Goal: Task Accomplishment & Management: Use online tool/utility

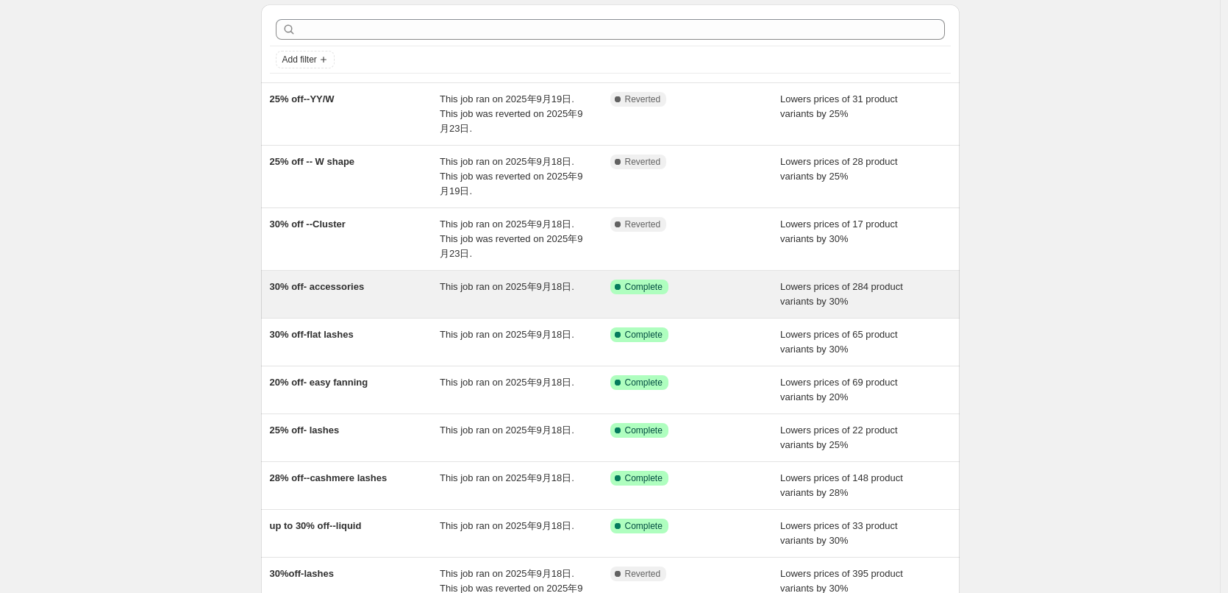
scroll to position [74, 0]
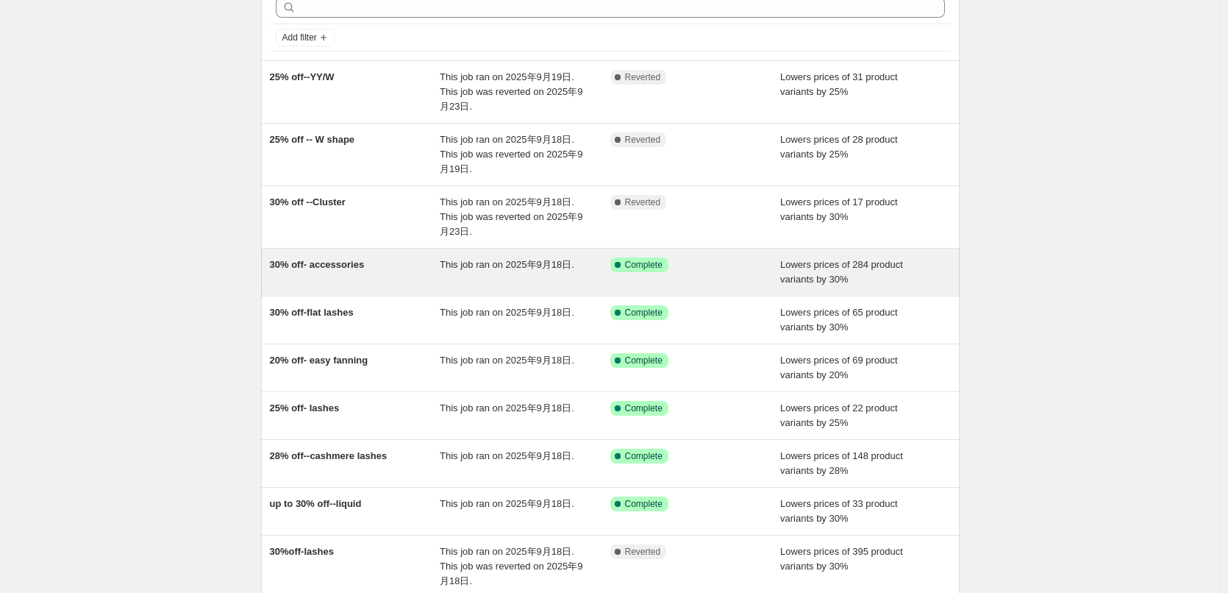
click at [343, 281] on div "30% off- accessories" at bounding box center [355, 271] width 171 height 29
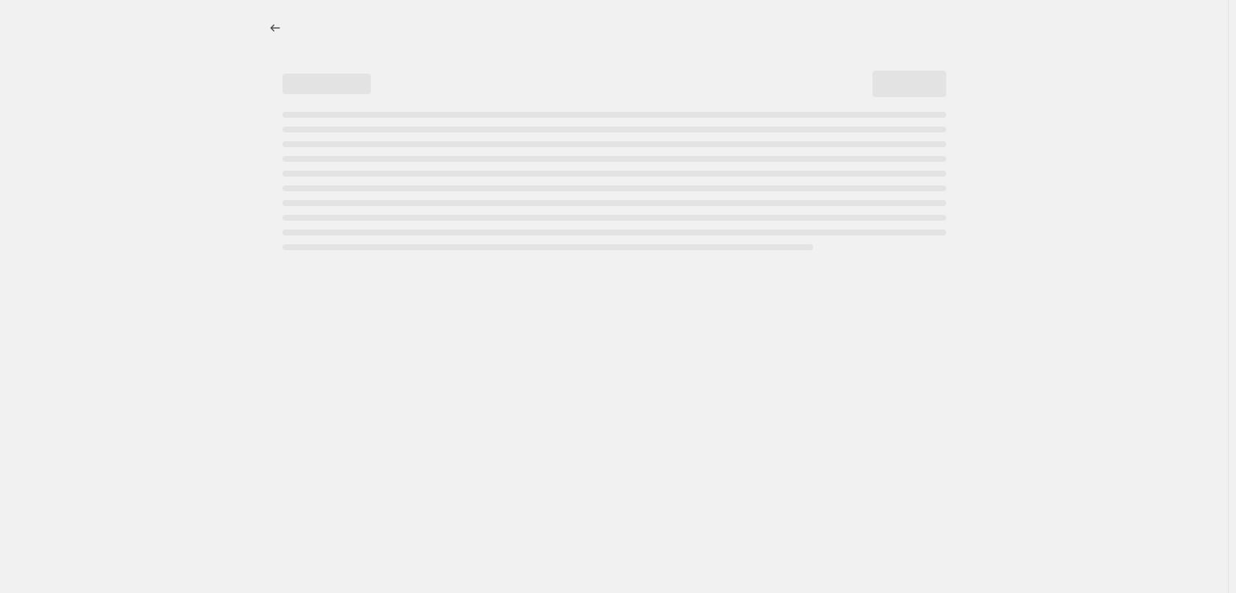
select select "percentage"
select select "collection"
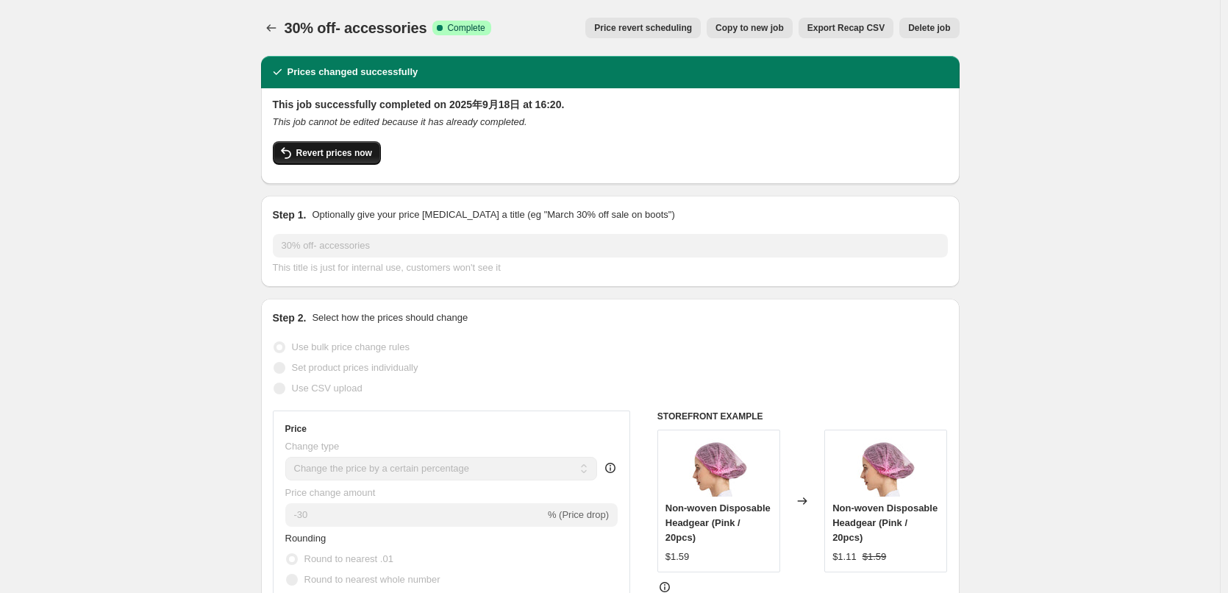
click at [295, 161] on icon "button" at bounding box center [286, 153] width 18 height 18
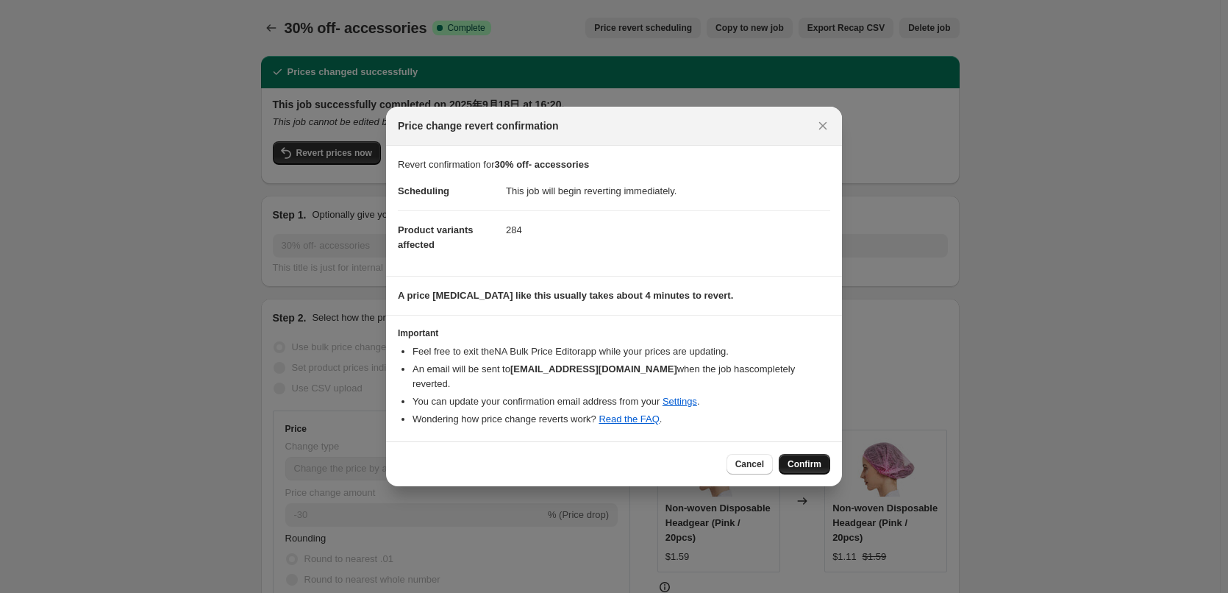
click at [807, 458] on span "Confirm" at bounding box center [805, 464] width 34 height 12
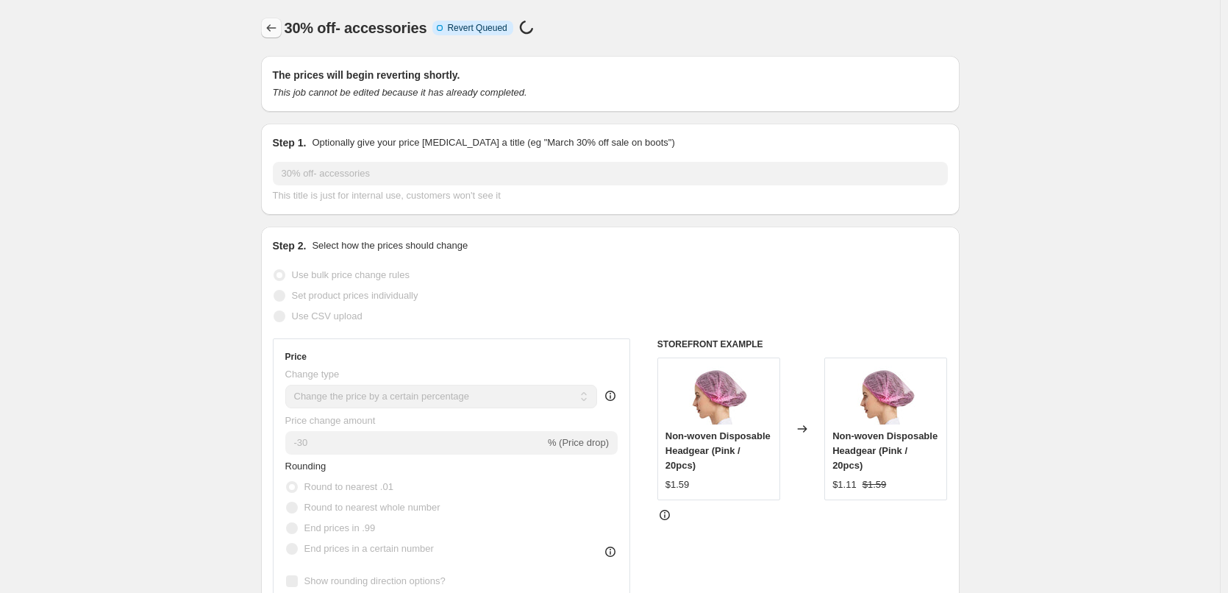
click at [274, 36] on button "Price change jobs" at bounding box center [271, 28] width 21 height 21
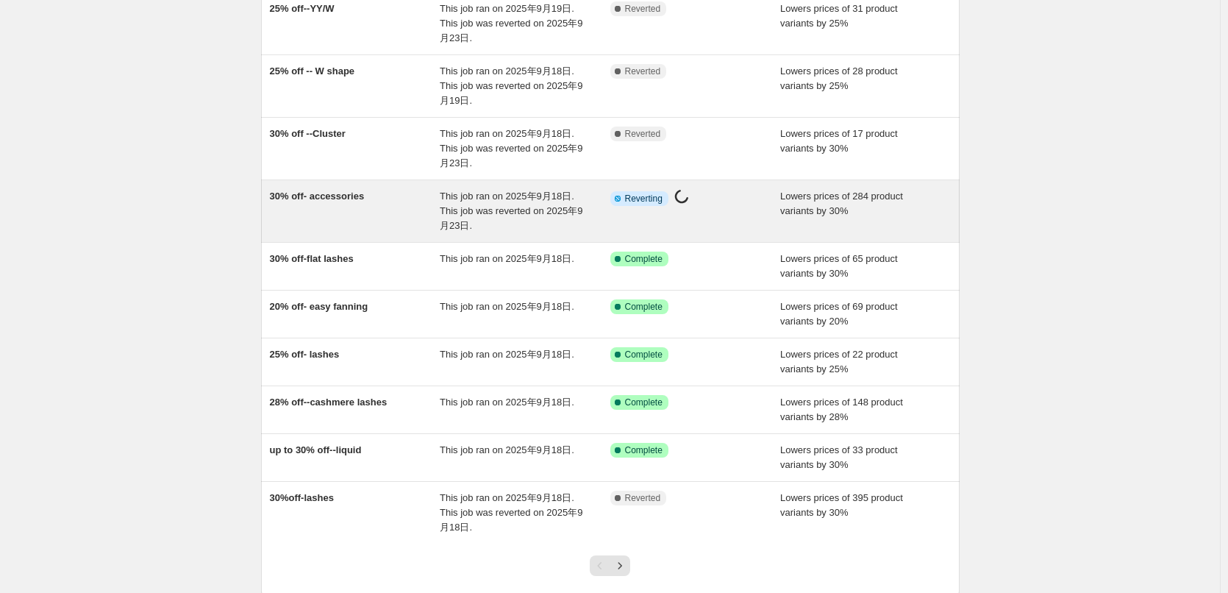
scroll to position [147, 0]
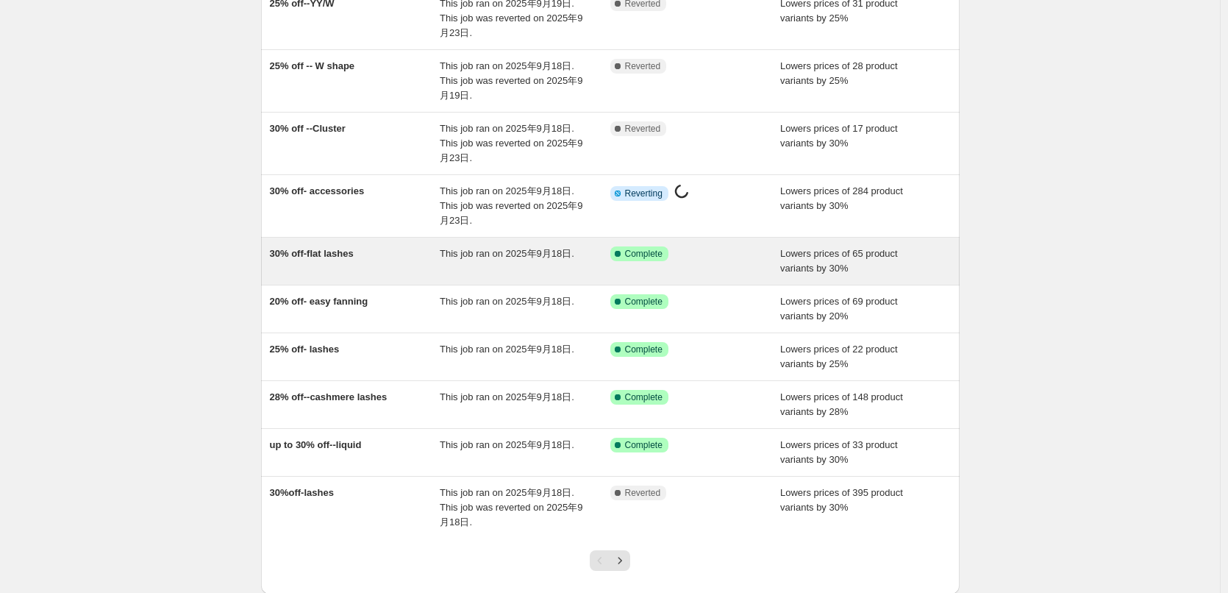
click at [361, 265] on div "30% off-flat lashes" at bounding box center [355, 260] width 171 height 29
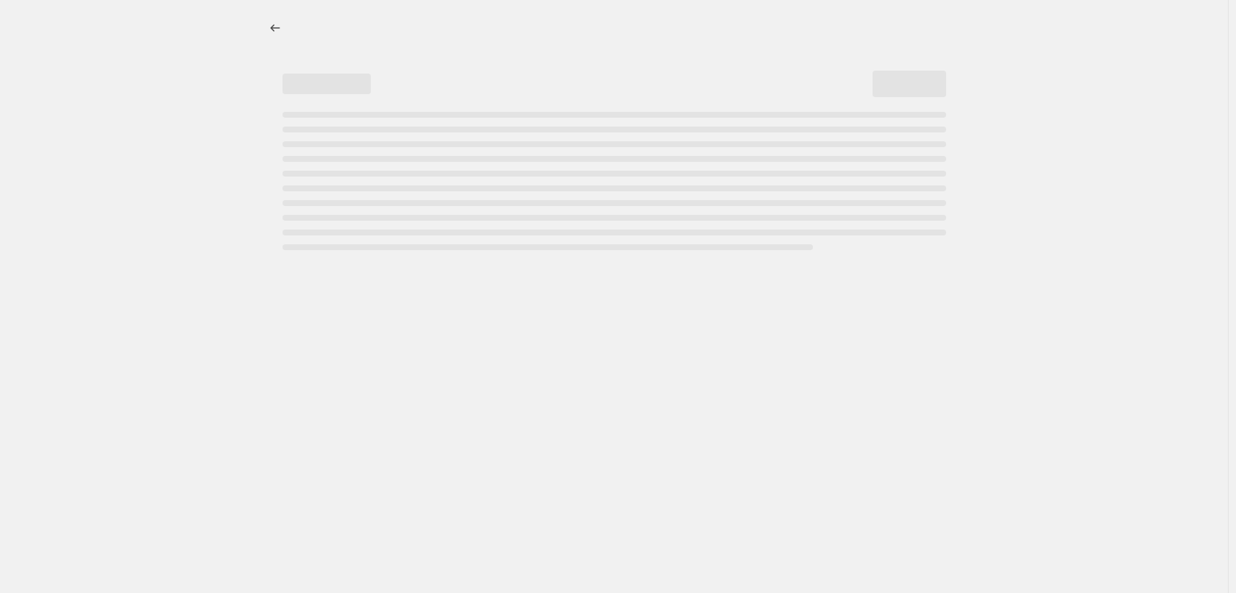
select select "percentage"
select select "collection"
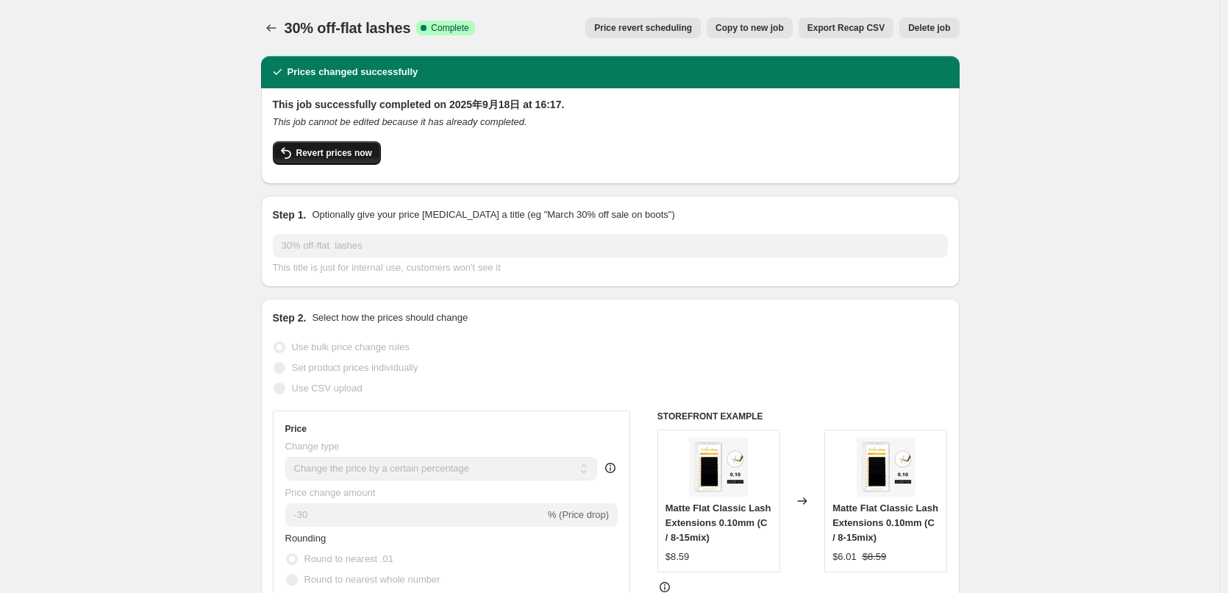
click at [349, 152] on span "Revert prices now" at bounding box center [334, 153] width 76 height 12
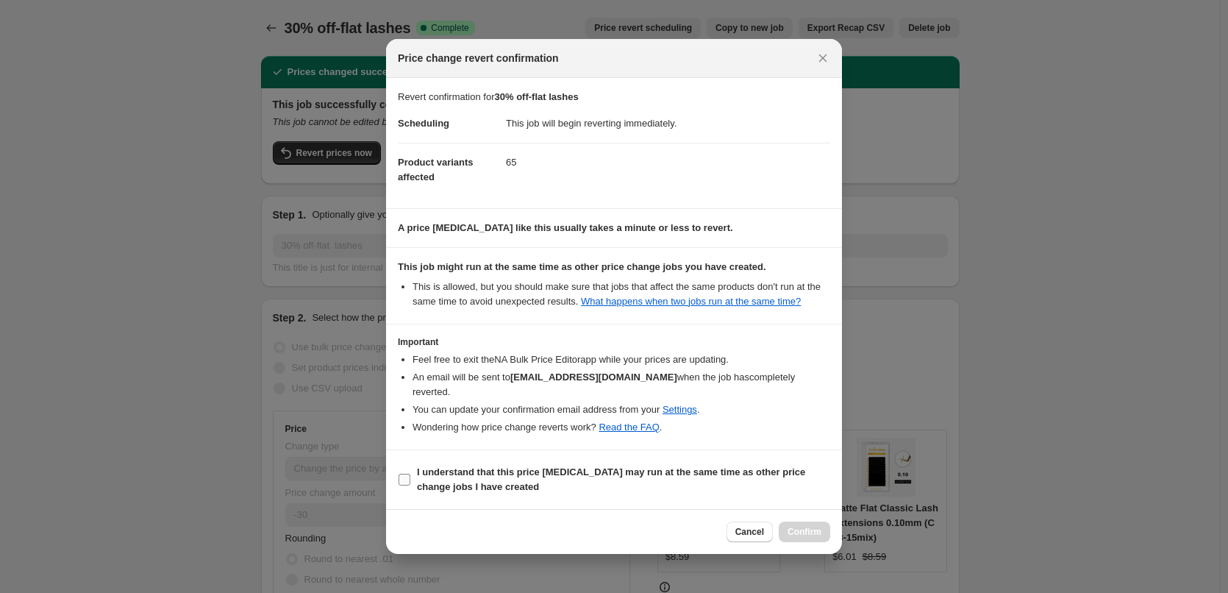
click at [469, 466] on b "I understand that this price [MEDICAL_DATA] may run at the same time as other p…" at bounding box center [611, 479] width 388 height 26
click at [410, 474] on input "I understand that this price [MEDICAL_DATA] may run at the same time as other p…" at bounding box center [405, 480] width 12 height 12
checkbox input "true"
click at [808, 528] on span "Confirm" at bounding box center [805, 532] width 34 height 12
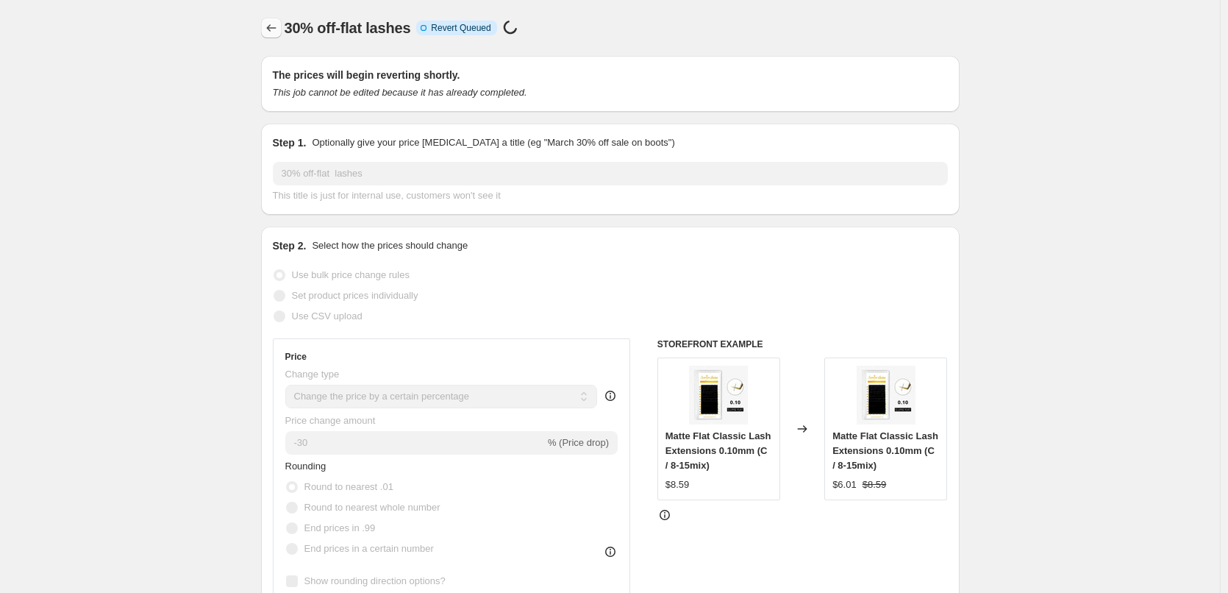
click at [275, 33] on icon "Price change jobs" at bounding box center [271, 28] width 15 height 15
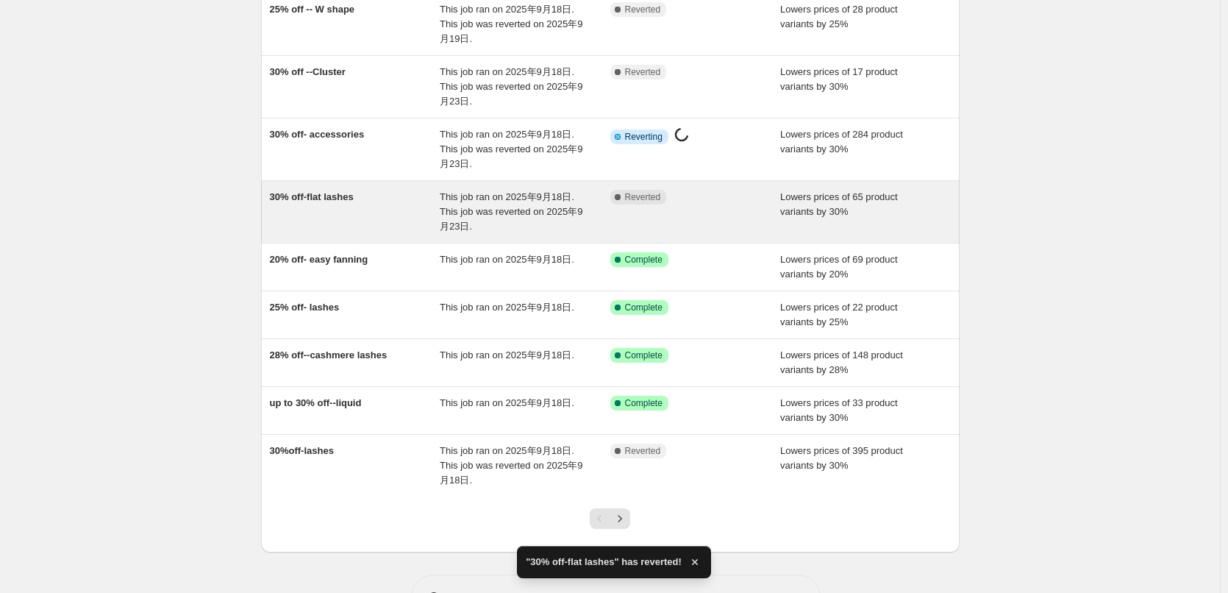
scroll to position [221, 0]
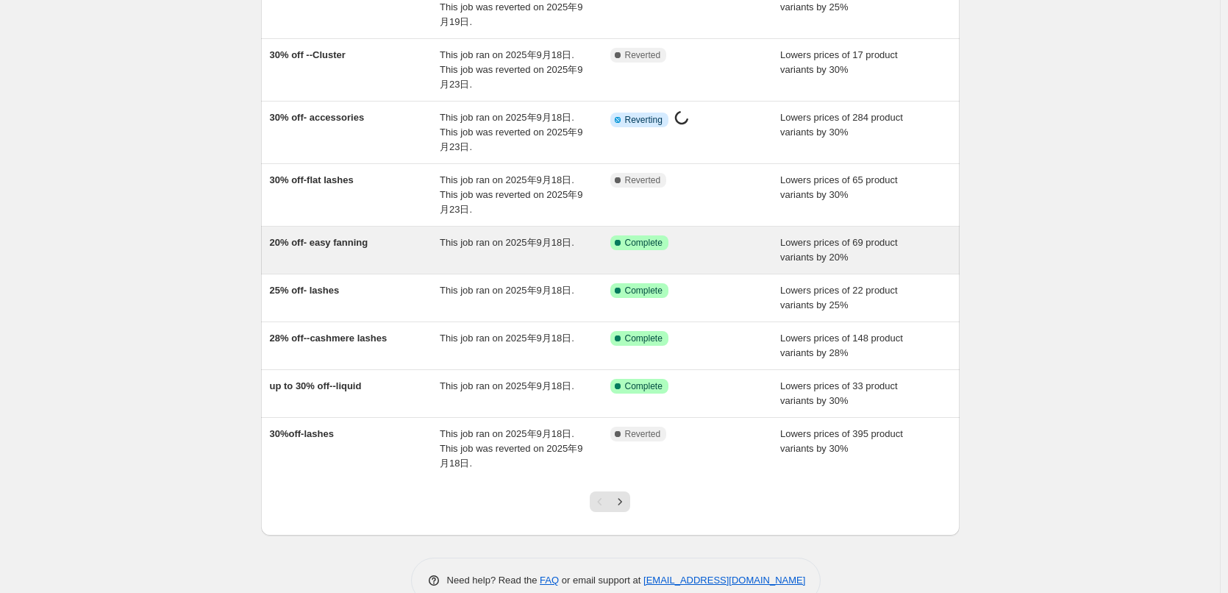
click at [338, 257] on div "20% off- easy fanning" at bounding box center [355, 249] width 171 height 29
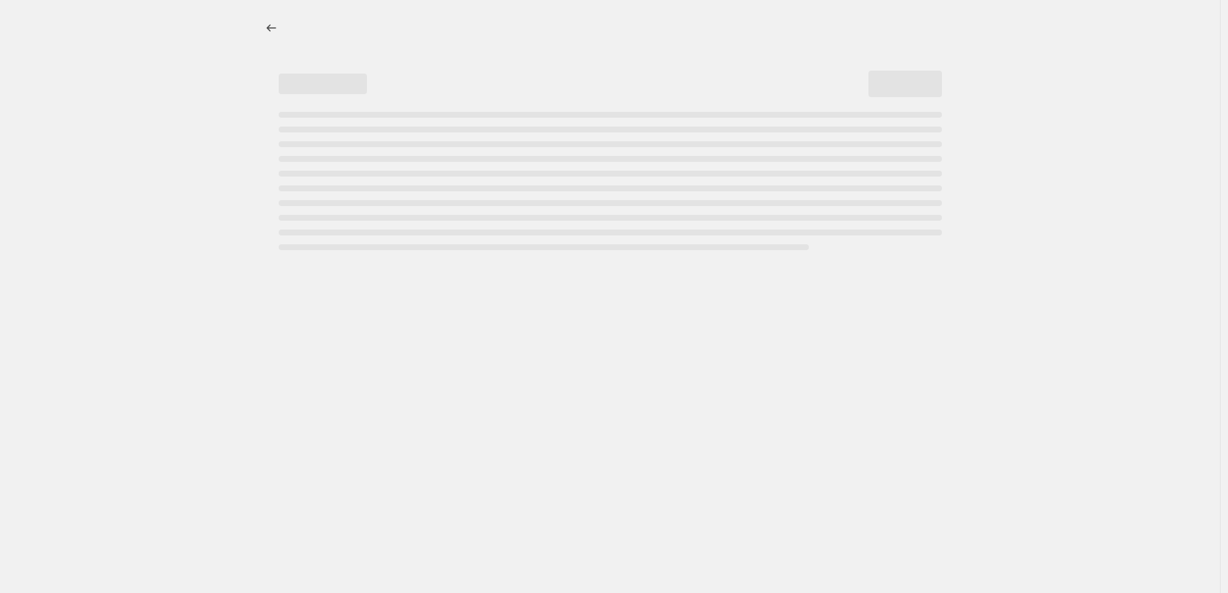
select select "percentage"
select select "collection"
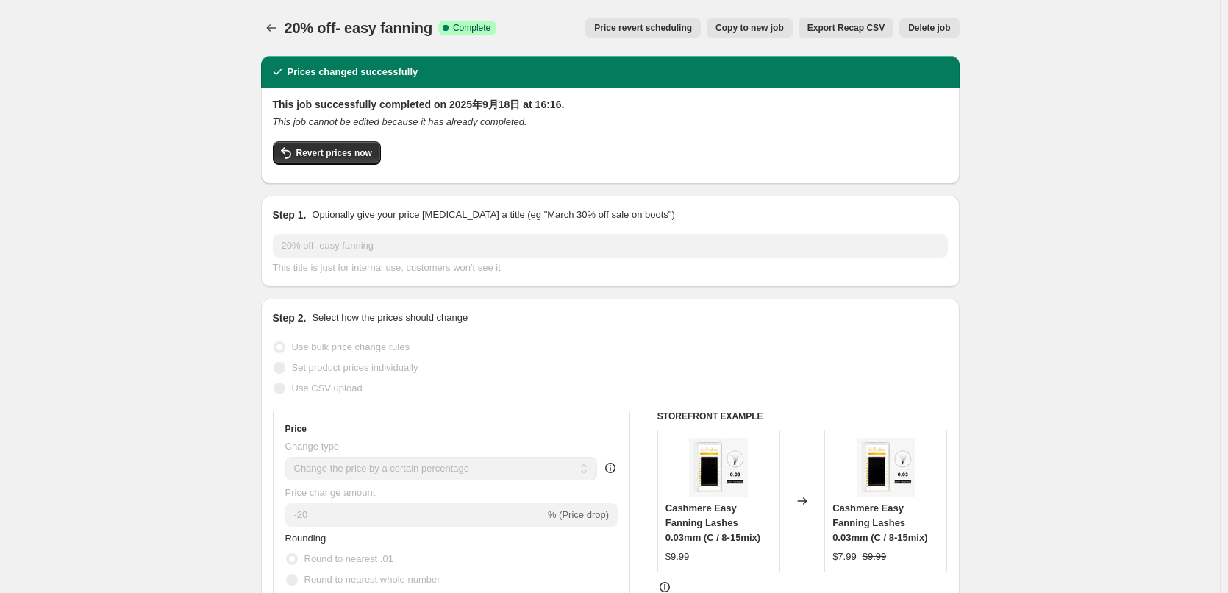
click at [349, 141] on div "This job successfully completed on 2025年9月18日 at 16:16. This job cannot be edit…" at bounding box center [610, 134] width 675 height 75
click at [348, 145] on button "Revert prices now" at bounding box center [327, 153] width 108 height 24
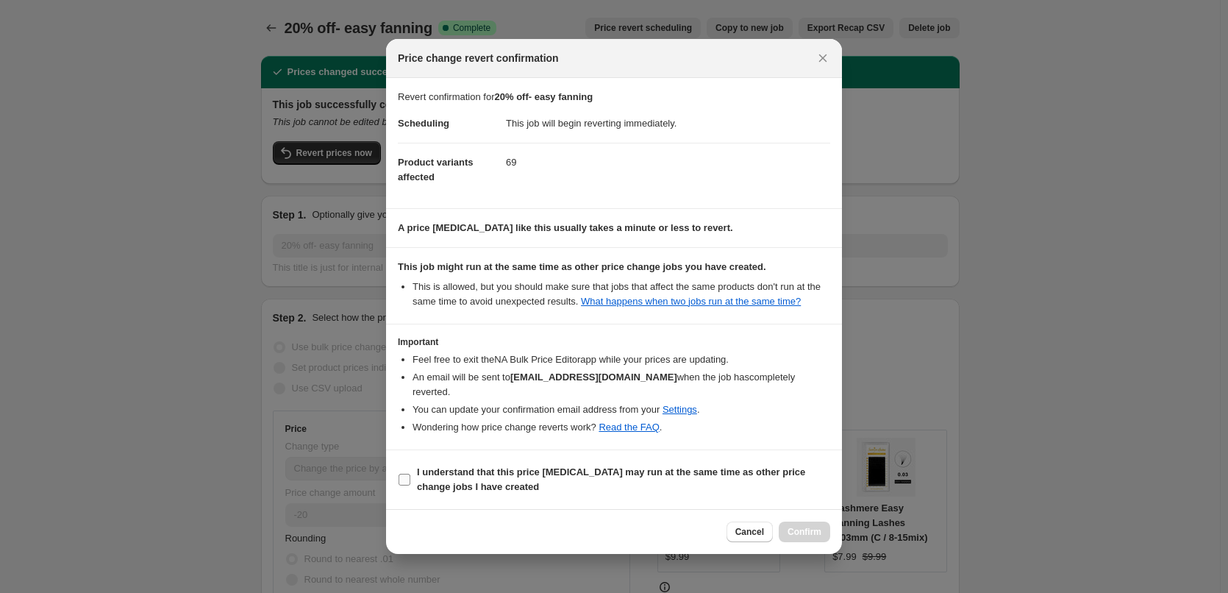
click at [453, 474] on b "I understand that this price [MEDICAL_DATA] may run at the same time as other p…" at bounding box center [611, 479] width 388 height 26
click at [410, 474] on input "I understand that this price [MEDICAL_DATA] may run at the same time as other p…" at bounding box center [405, 480] width 12 height 12
checkbox input "true"
click at [810, 527] on span "Confirm" at bounding box center [805, 532] width 34 height 12
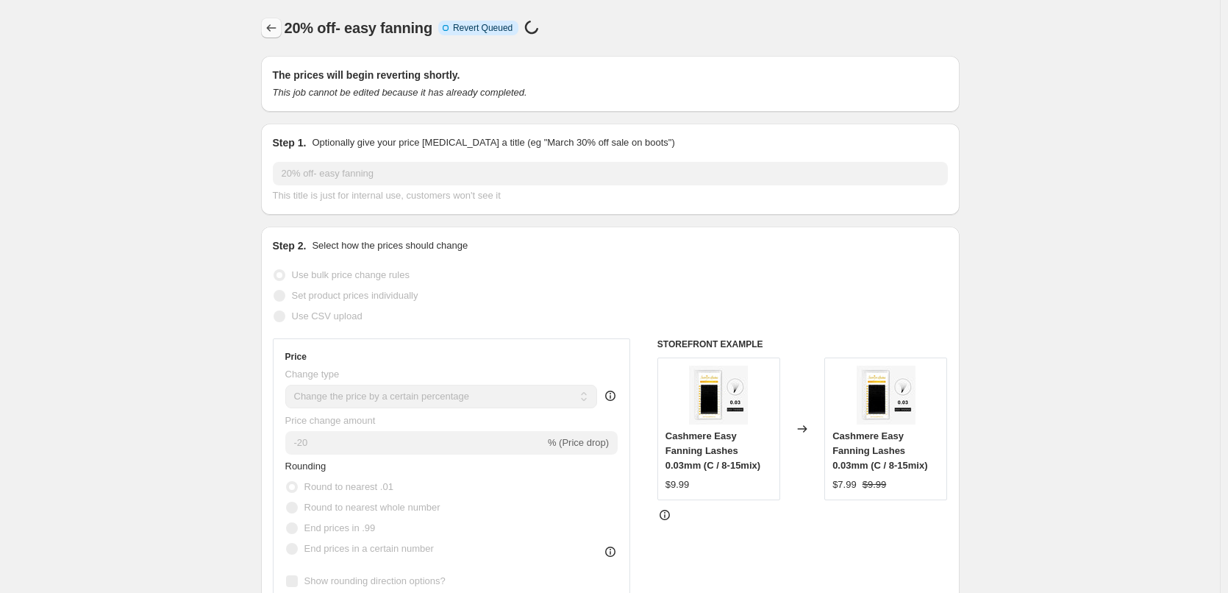
click at [268, 25] on icon "Price change jobs" at bounding box center [271, 28] width 15 height 15
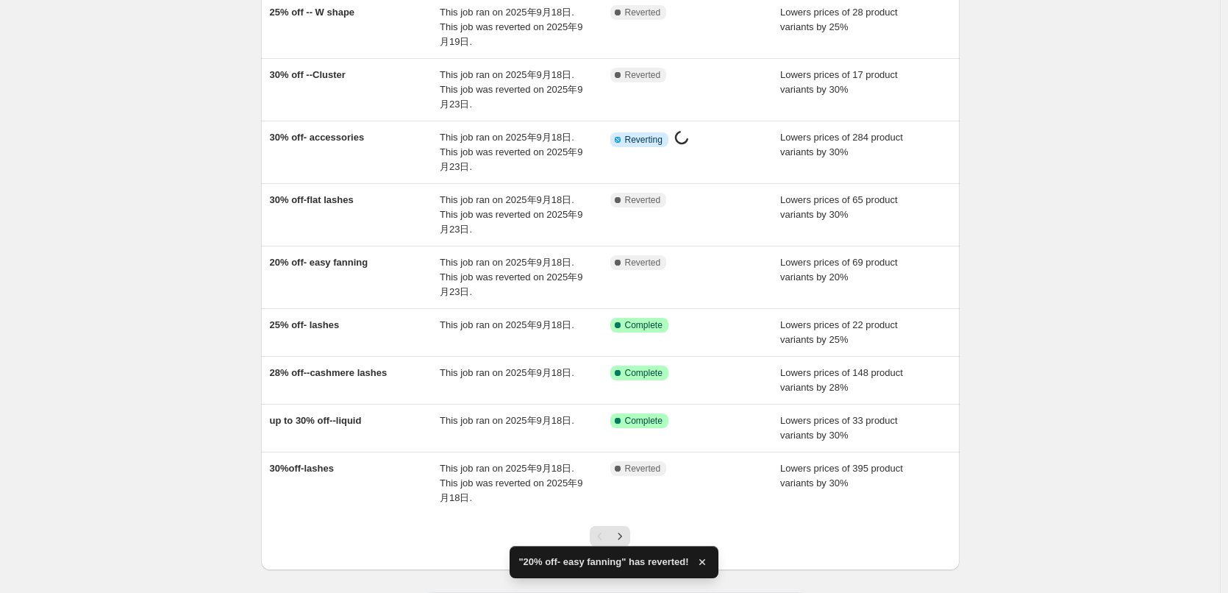
scroll to position [221, 0]
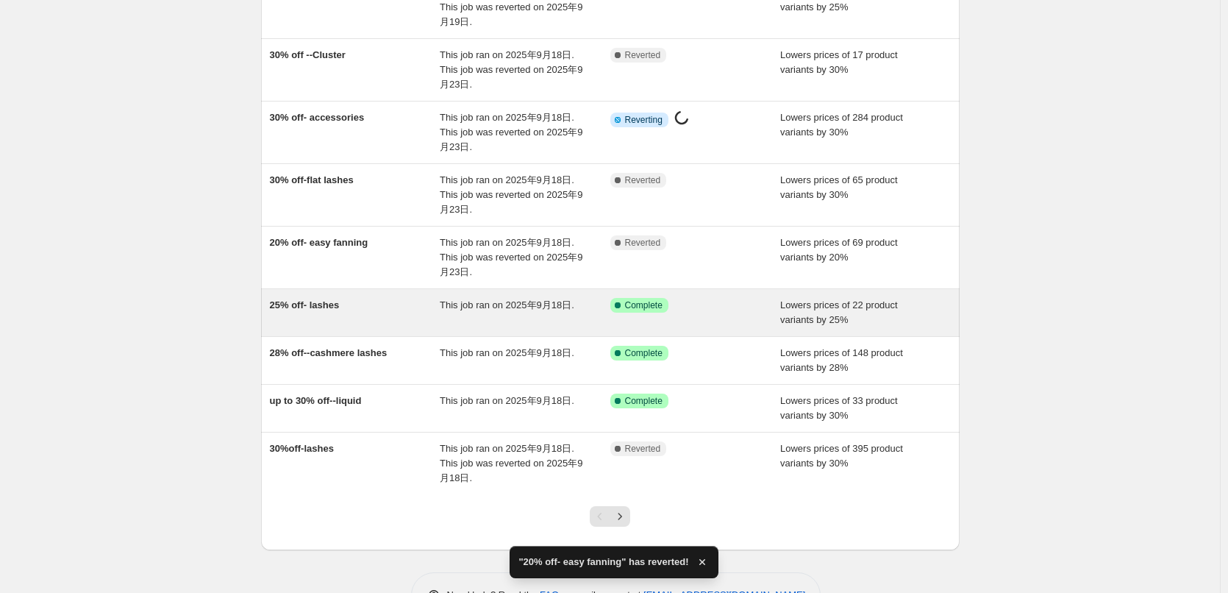
click at [341, 314] on div "25% off- lashes" at bounding box center [355, 312] width 171 height 29
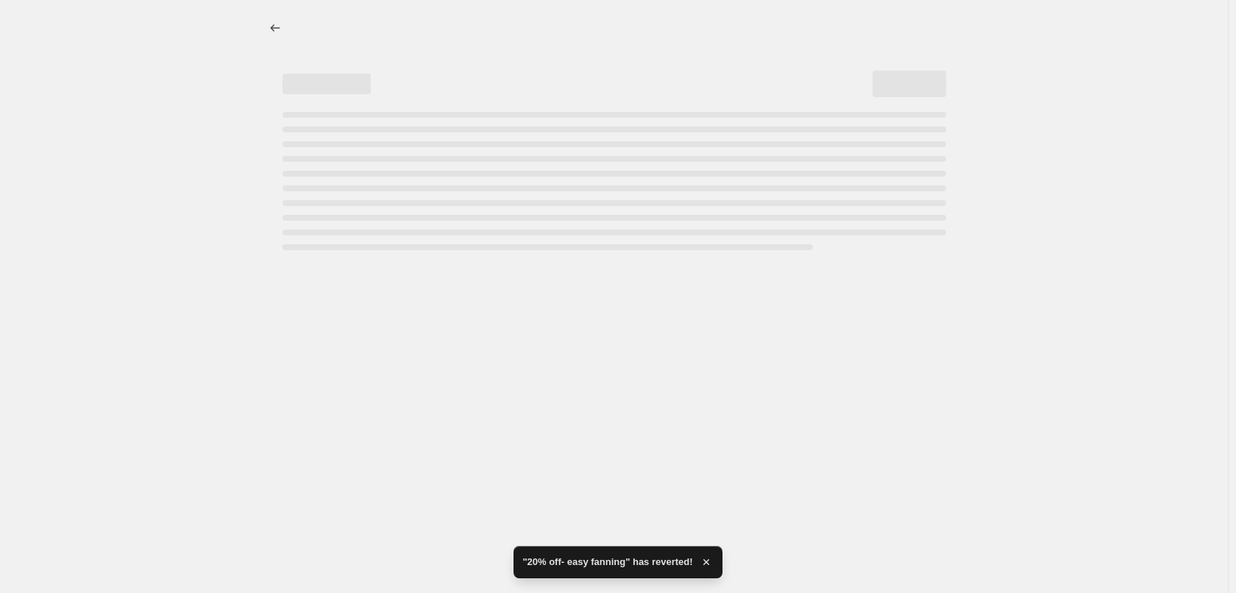
select select "percentage"
select select "collection"
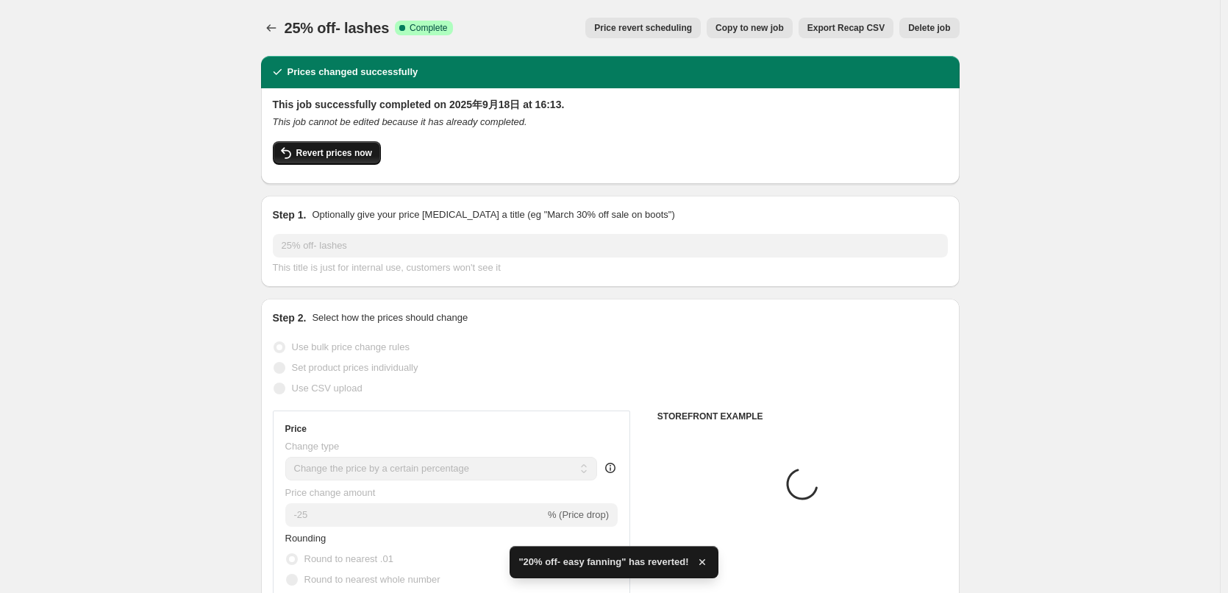
click at [360, 152] on span "Revert prices now" at bounding box center [334, 153] width 76 height 12
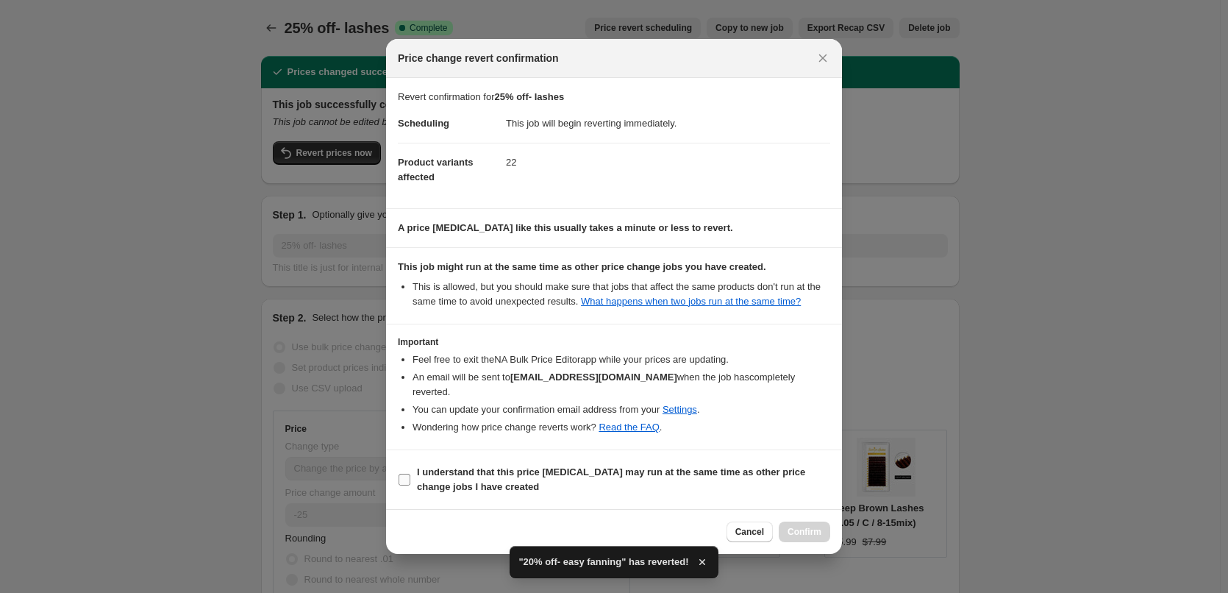
click at [426, 472] on span "I understand that this price [MEDICAL_DATA] may run at the same time as other p…" at bounding box center [623, 479] width 413 height 29
click at [410, 474] on input "I understand that this price [MEDICAL_DATA] may run at the same time as other p…" at bounding box center [405, 480] width 12 height 12
checkbox input "true"
click at [803, 527] on span "Confirm" at bounding box center [805, 532] width 34 height 12
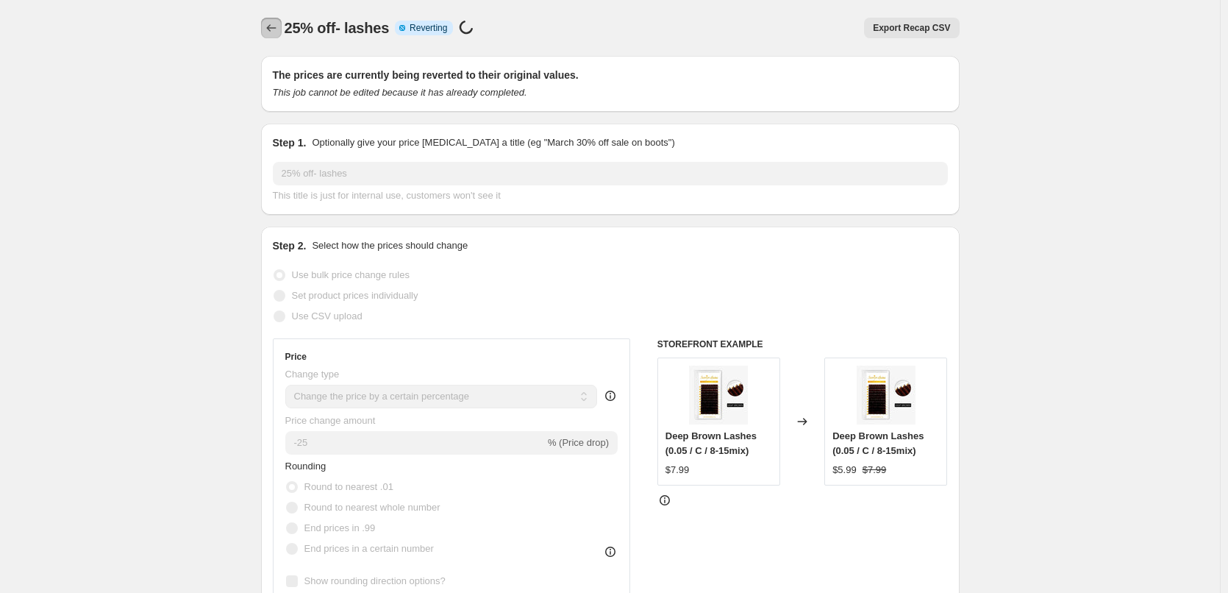
click at [271, 23] on icon "Price change jobs" at bounding box center [271, 28] width 15 height 15
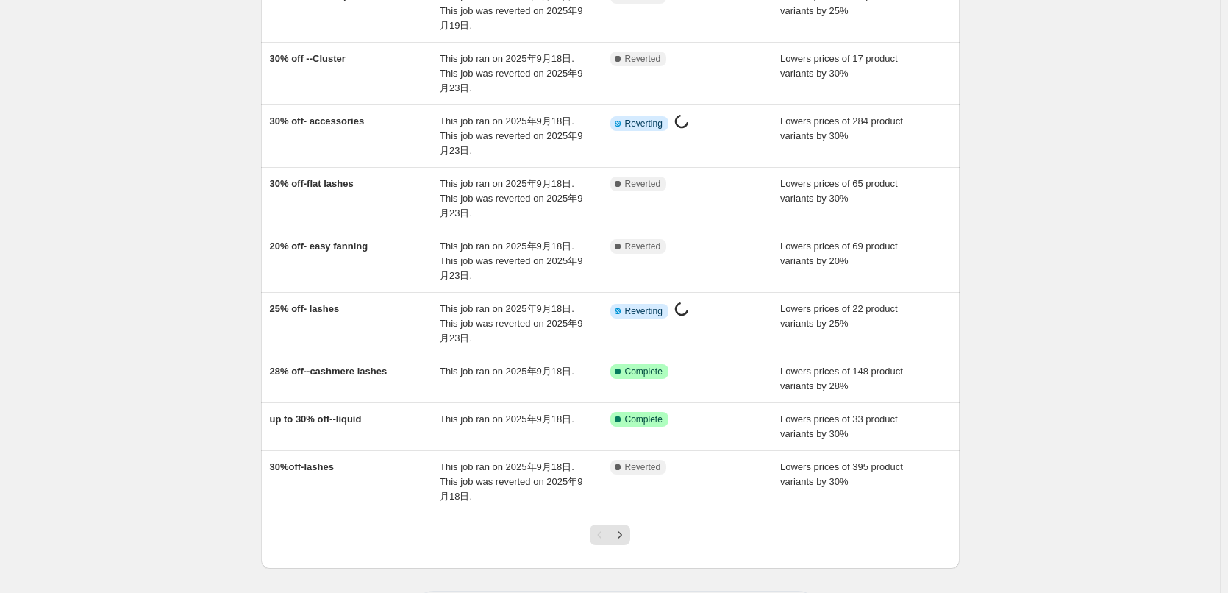
scroll to position [221, 0]
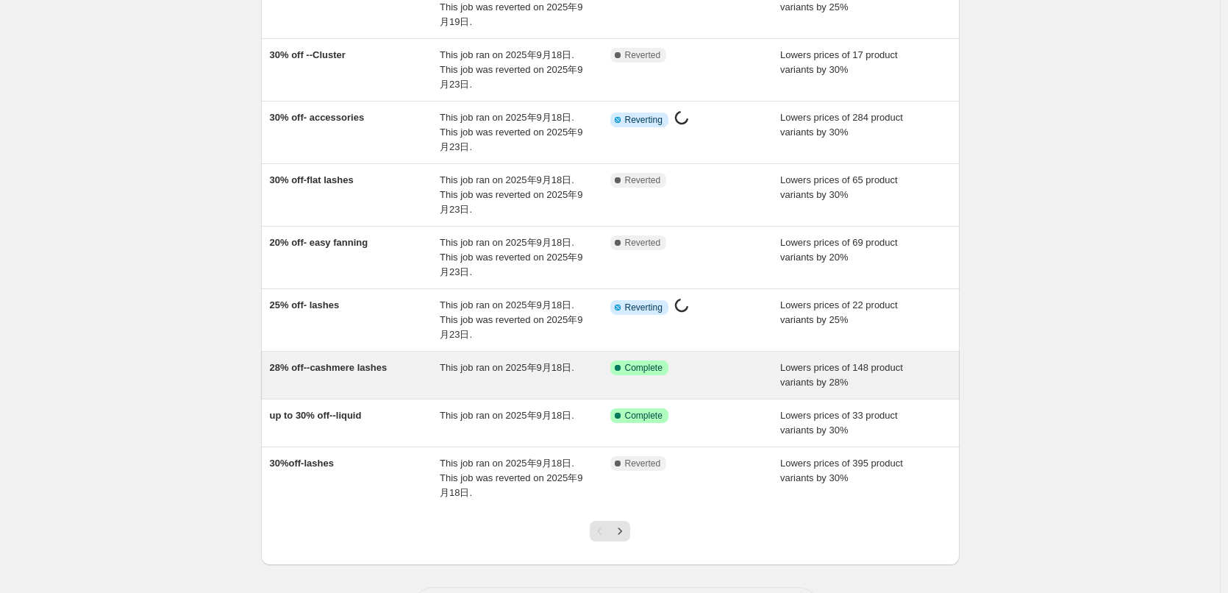
click at [360, 371] on span "28% off--cashmere lashes" at bounding box center [329, 367] width 118 height 11
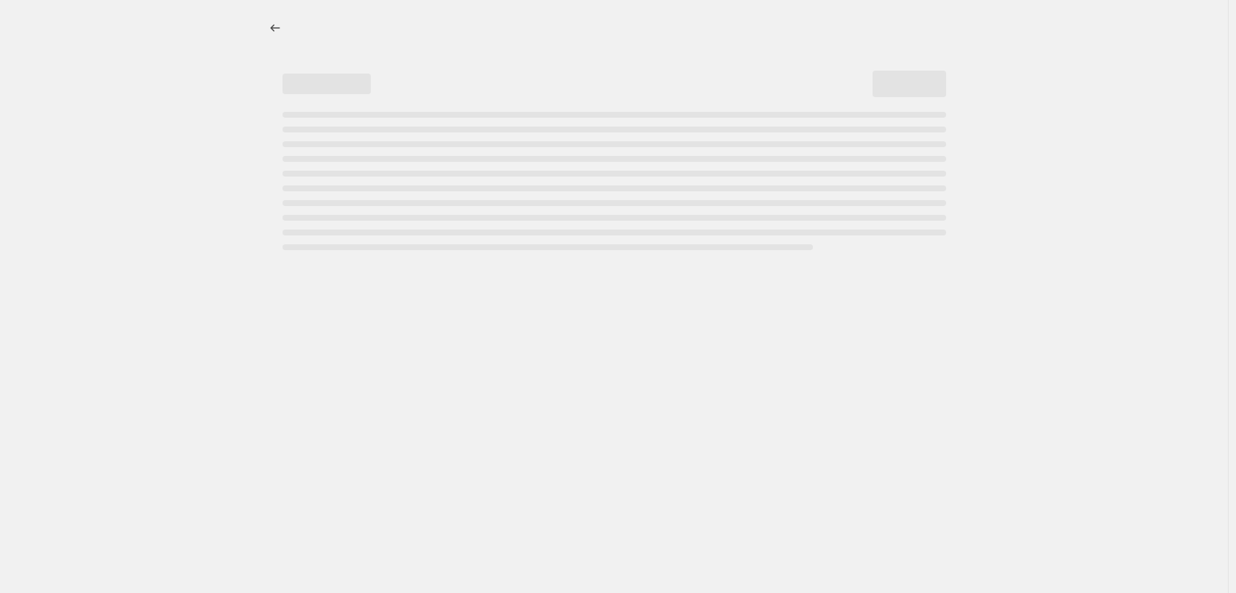
select select "percentage"
select select "collection"
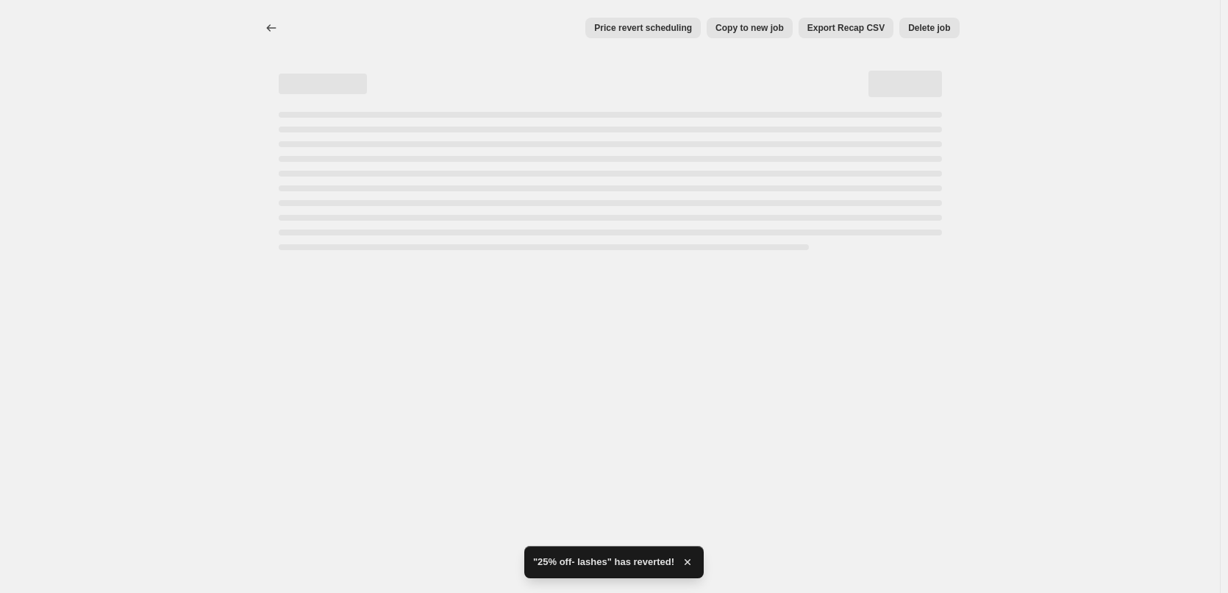
select select "percentage"
select select "collection"
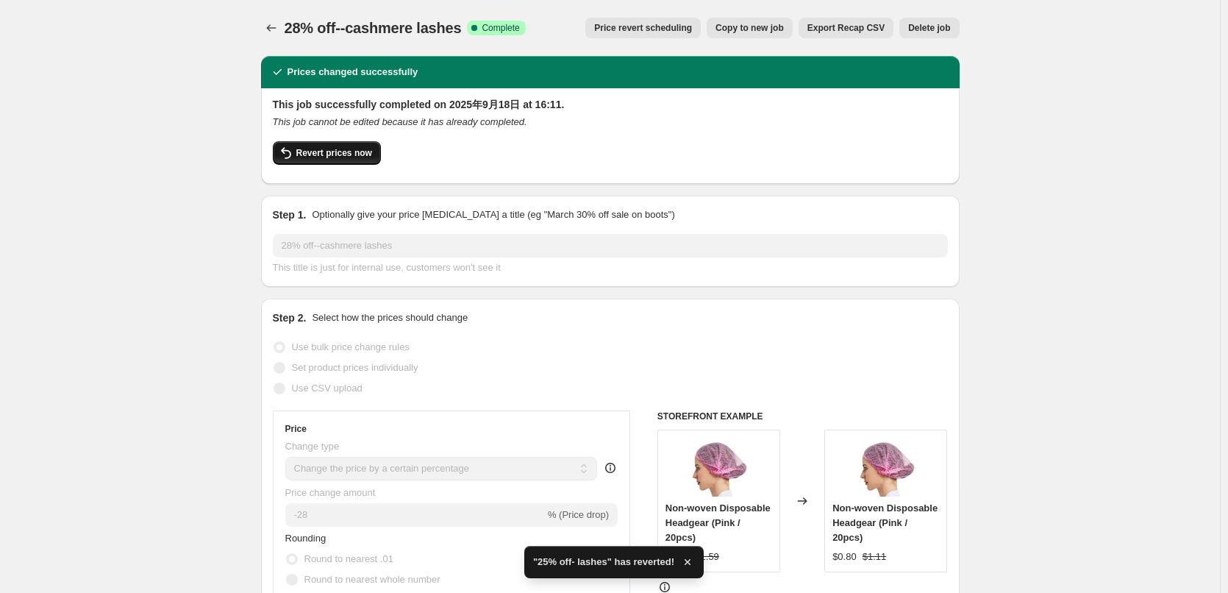
click at [333, 149] on span "Revert prices now" at bounding box center [334, 153] width 76 height 12
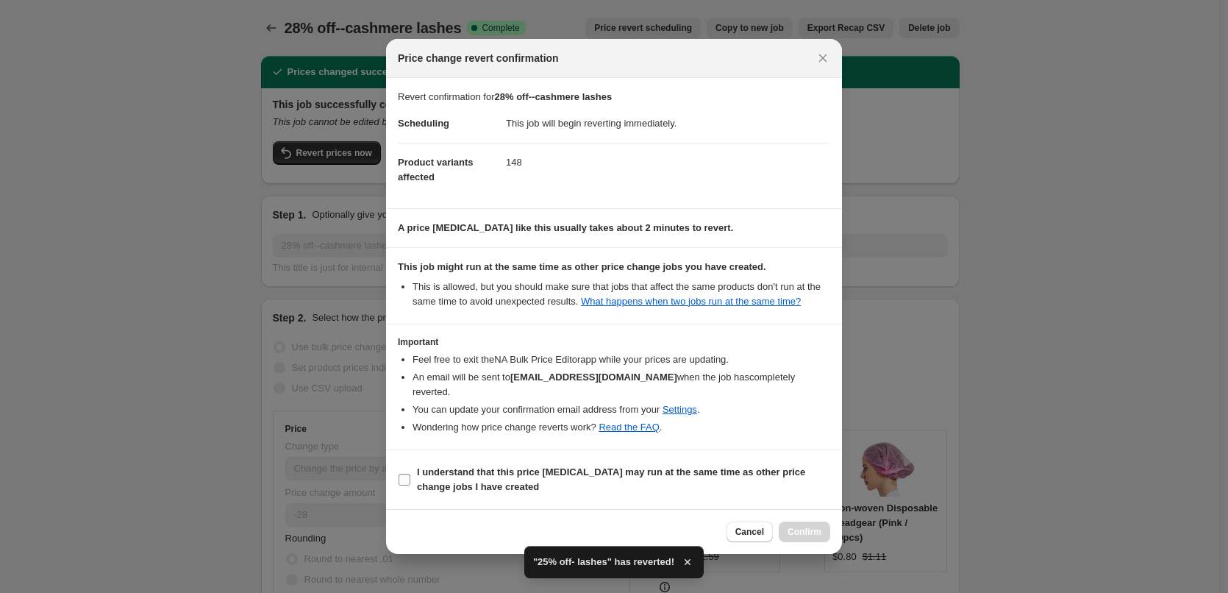
click at [463, 466] on b "I understand that this price [MEDICAL_DATA] may run at the same time as other p…" at bounding box center [611, 479] width 388 height 26
click at [410, 474] on input "I understand that this price [MEDICAL_DATA] may run at the same time as other p…" at bounding box center [405, 480] width 12 height 12
checkbox input "true"
drag, startPoint x: 804, startPoint y: 525, endPoint x: 772, endPoint y: 462, distance: 70.4
click at [803, 526] on span "Confirm" at bounding box center [805, 532] width 34 height 12
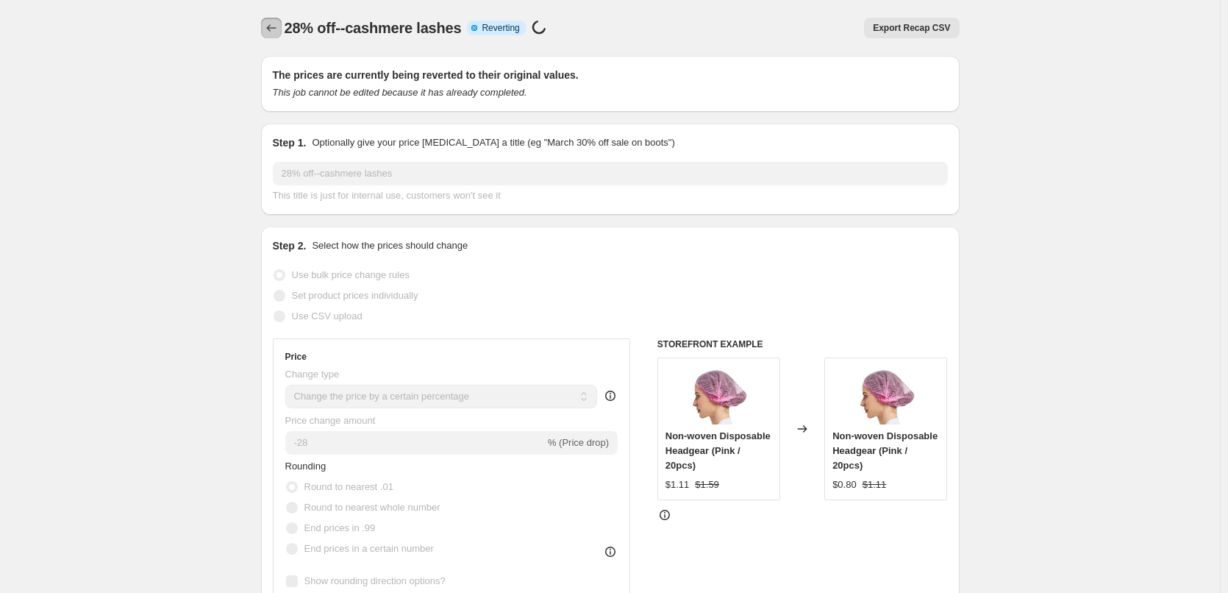
click at [274, 28] on icon "Price change jobs" at bounding box center [271, 28] width 15 height 15
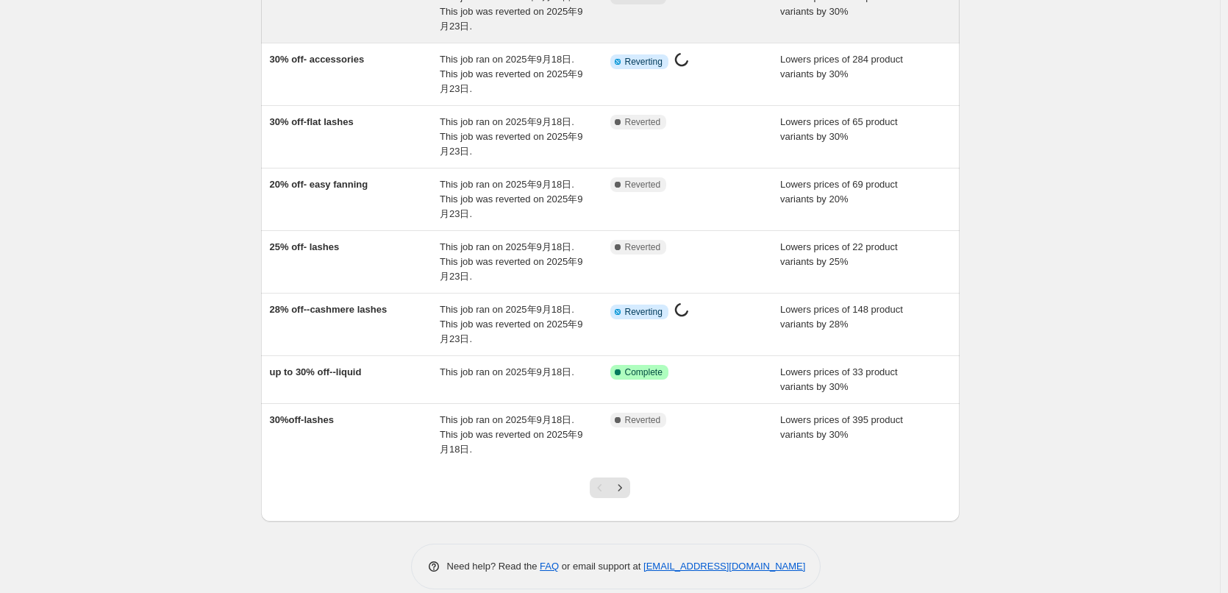
scroll to position [294, 0]
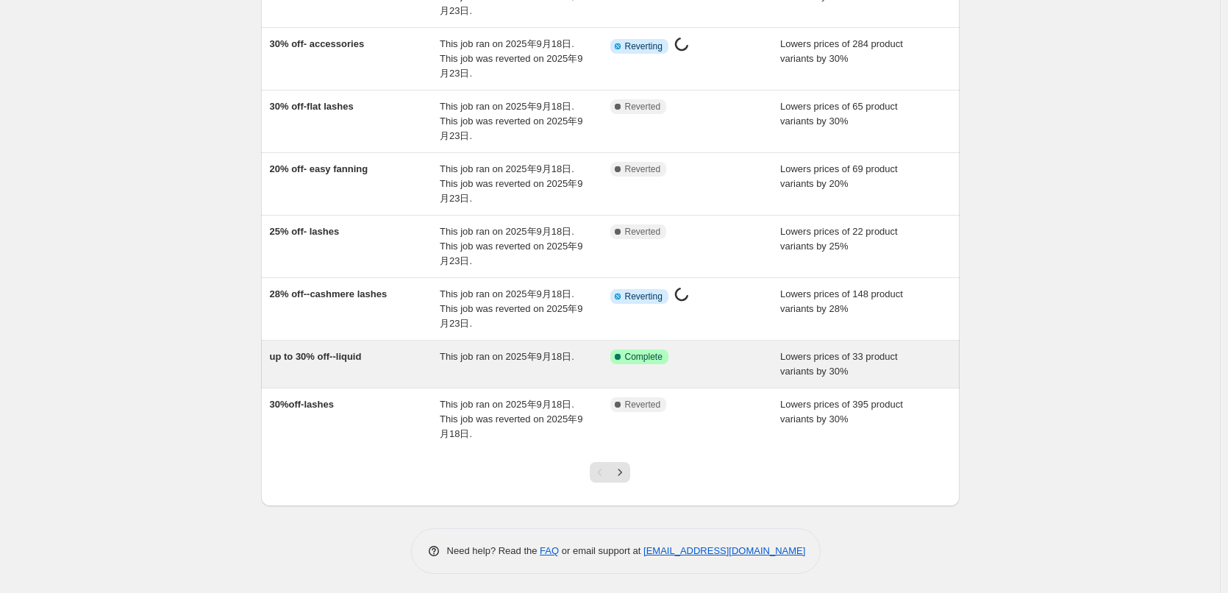
click at [315, 363] on div "up to 30% off--liquid" at bounding box center [355, 363] width 171 height 29
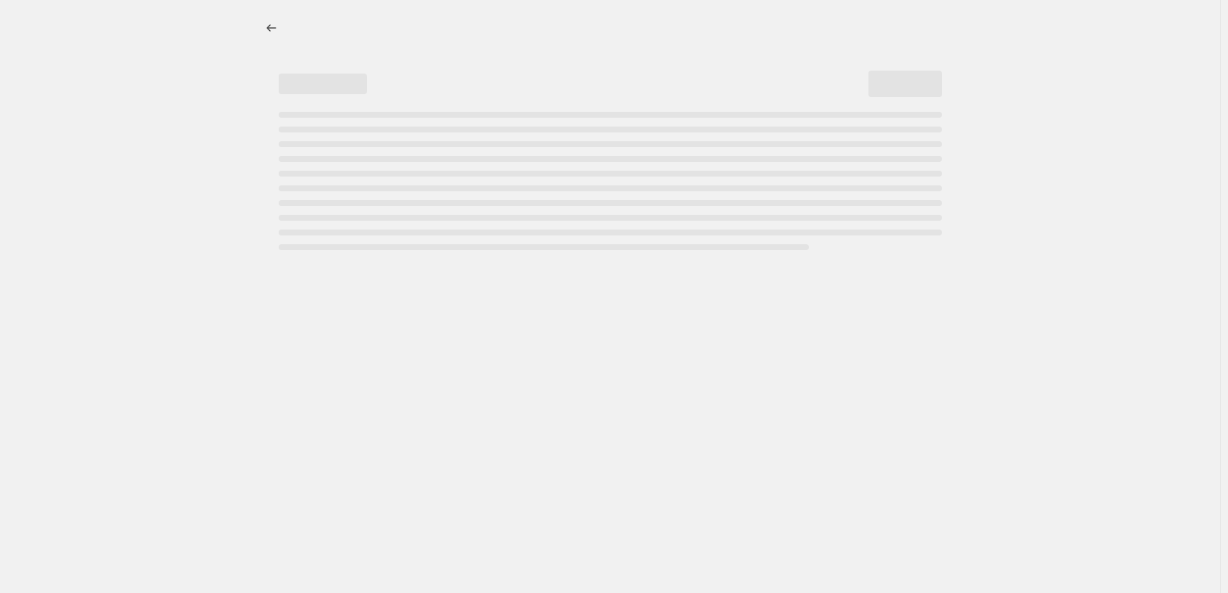
select select "percentage"
select select "collection"
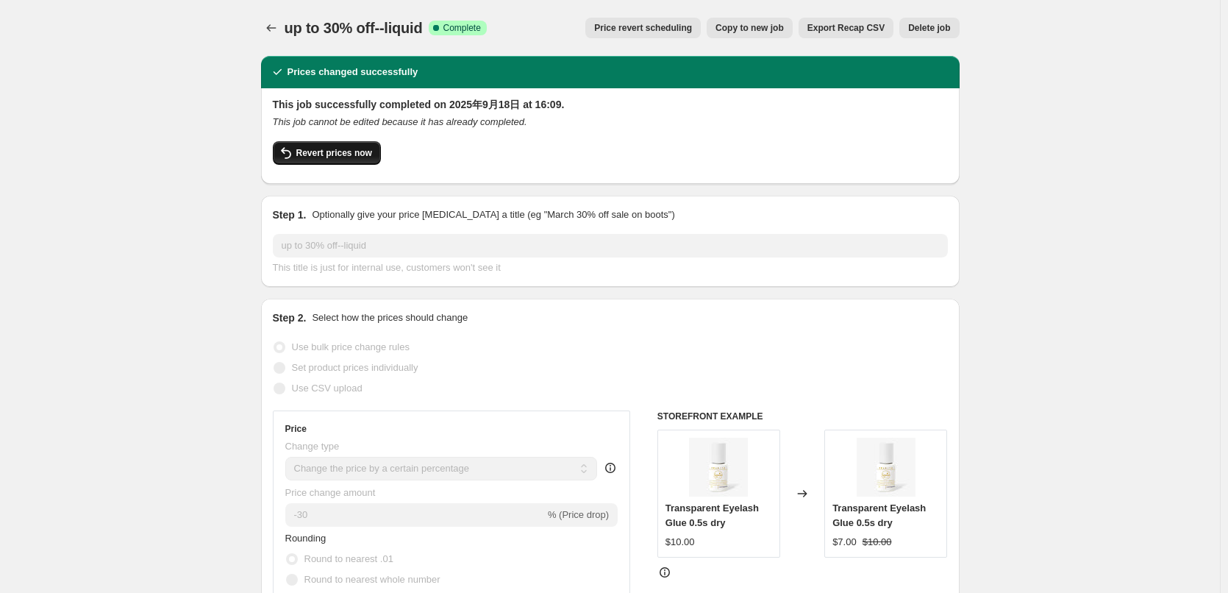
click at [314, 154] on span "Revert prices now" at bounding box center [334, 153] width 76 height 12
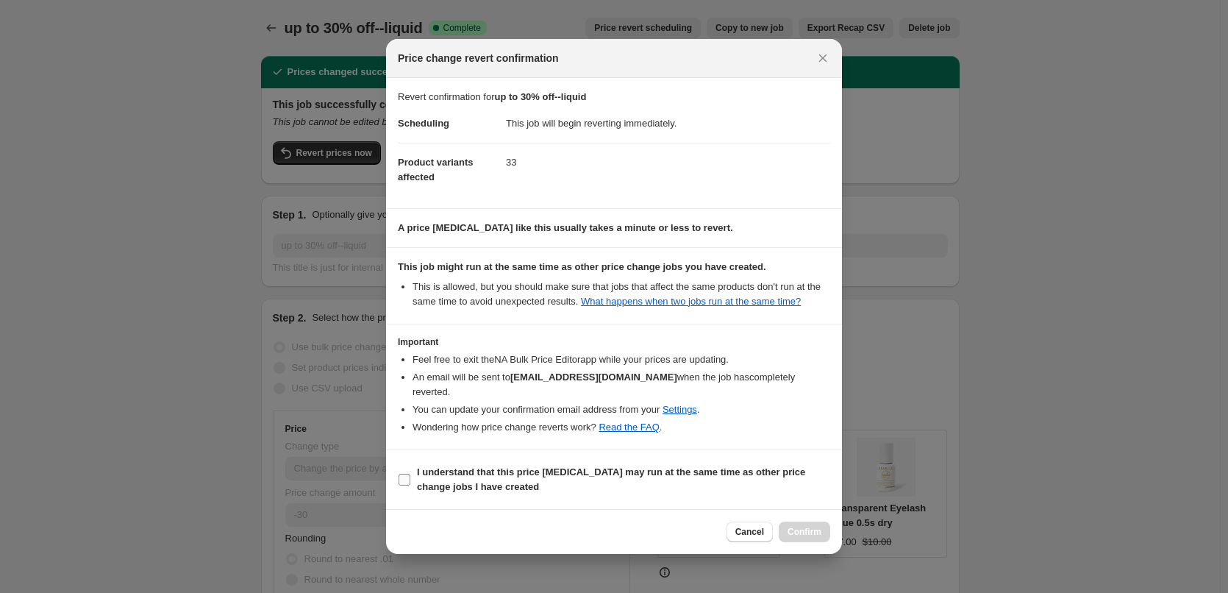
click at [458, 473] on b "I understand that this price [MEDICAL_DATA] may run at the same time as other p…" at bounding box center [611, 479] width 388 height 26
click at [410, 474] on input "I understand that this price [MEDICAL_DATA] may run at the same time as other p…" at bounding box center [405, 480] width 12 height 12
checkbox input "true"
click at [803, 526] on span "Confirm" at bounding box center [805, 532] width 34 height 12
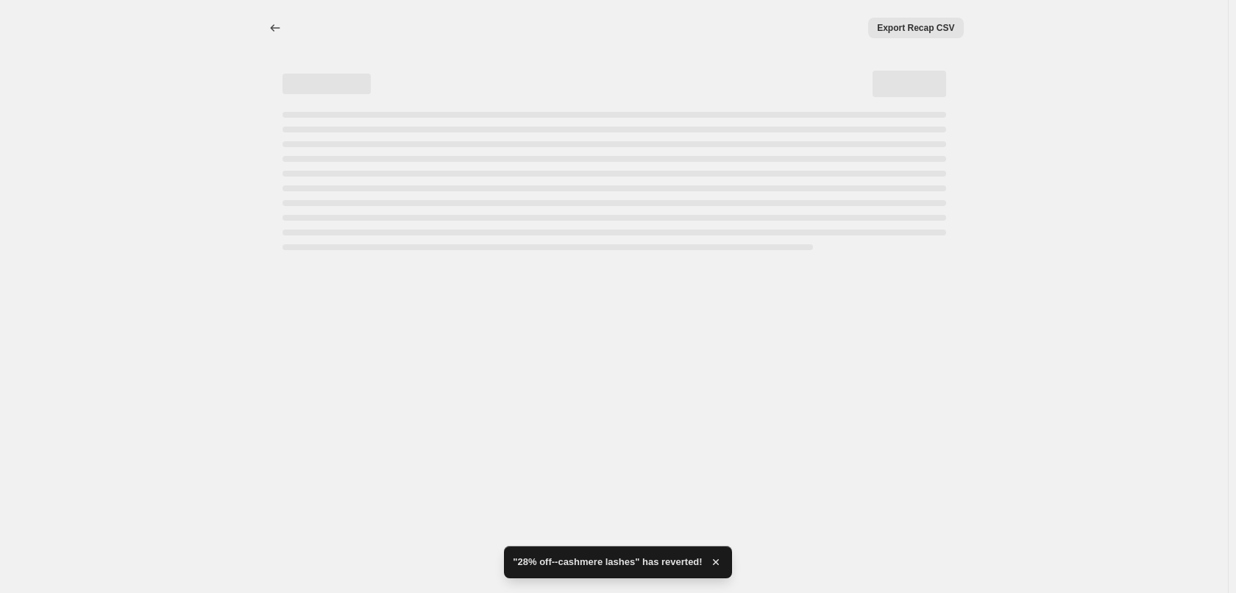
select select "percentage"
select select "collection"
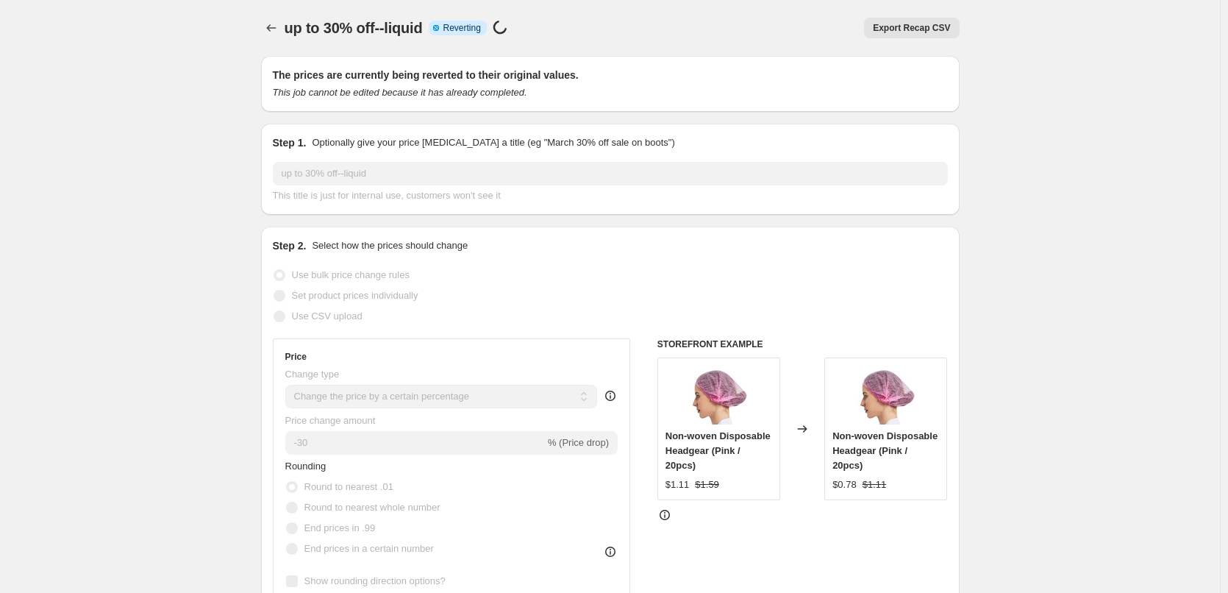
click at [275, 27] on icon "Price change jobs" at bounding box center [271, 28] width 15 height 15
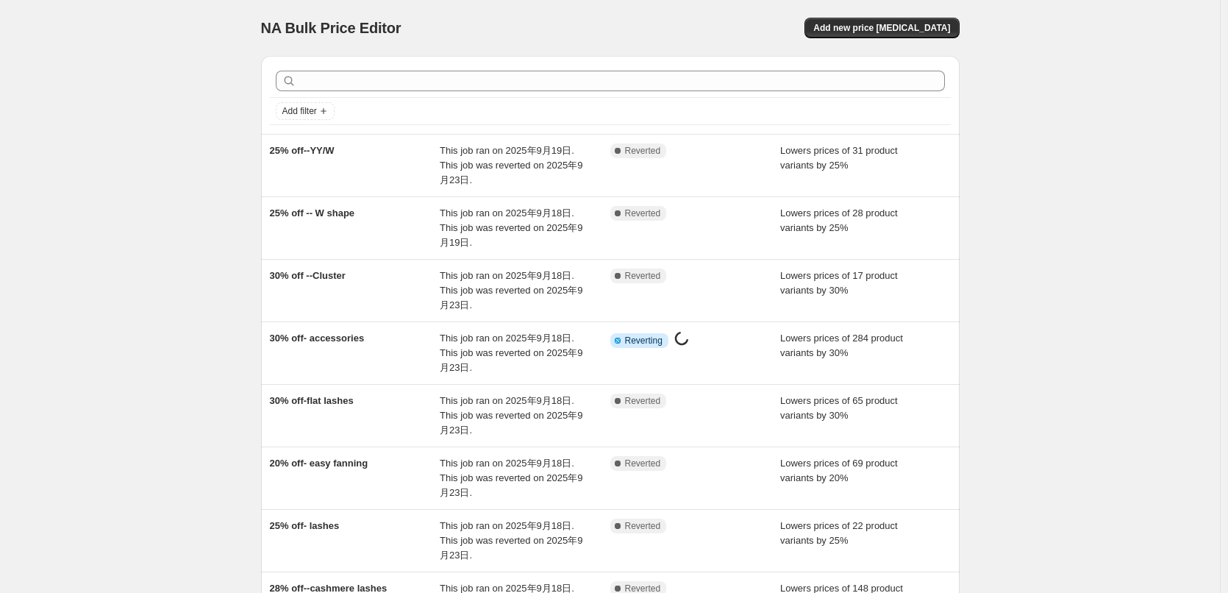
scroll to position [312, 0]
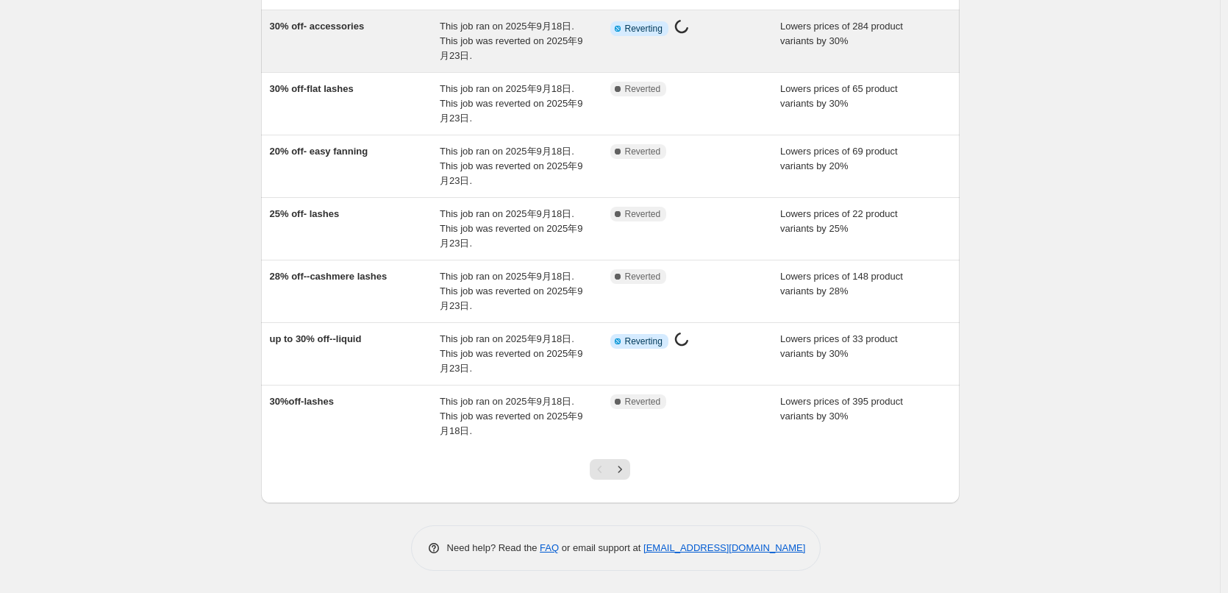
click at [332, 39] on div "30% off- accessories" at bounding box center [355, 41] width 171 height 44
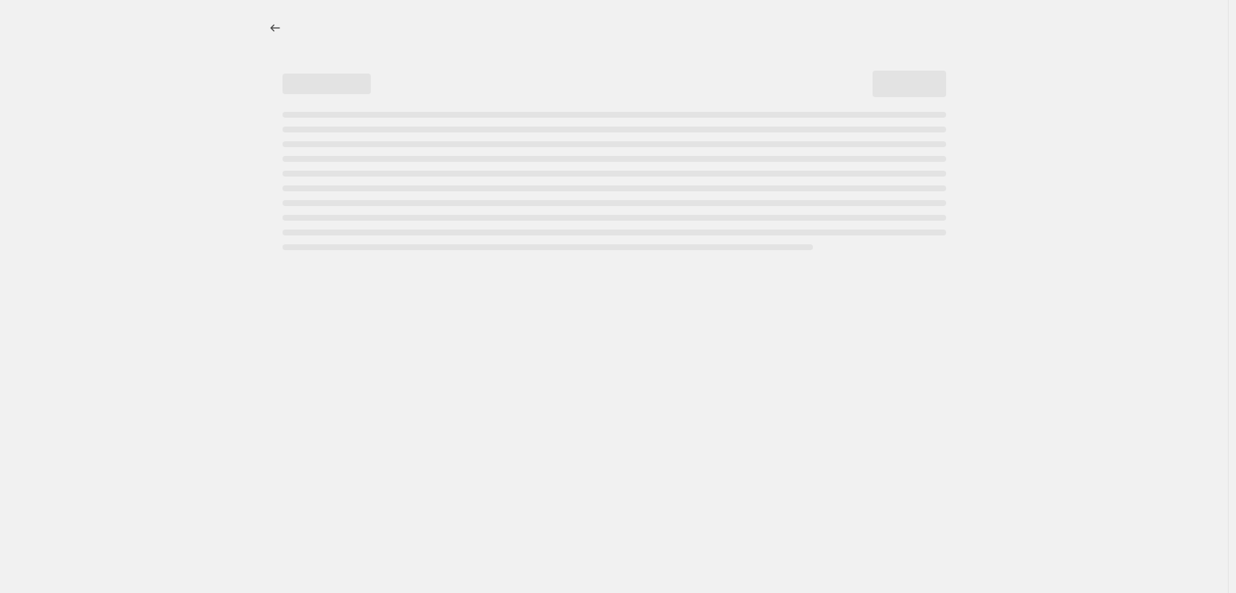
select select "percentage"
select select "collection"
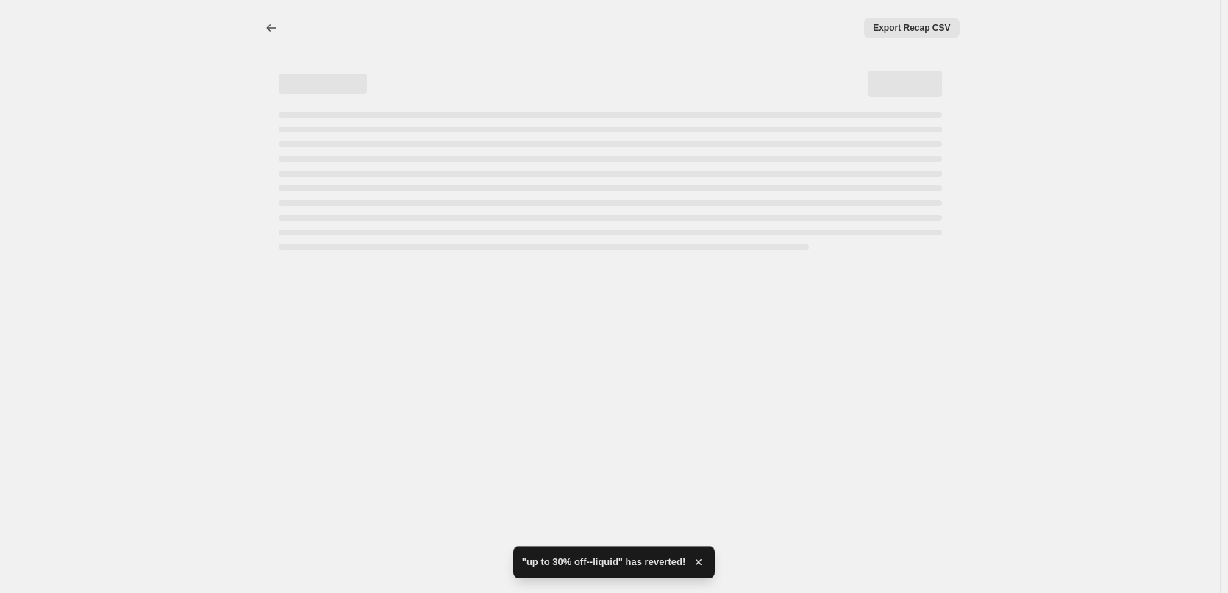
select select "percentage"
select select "collection"
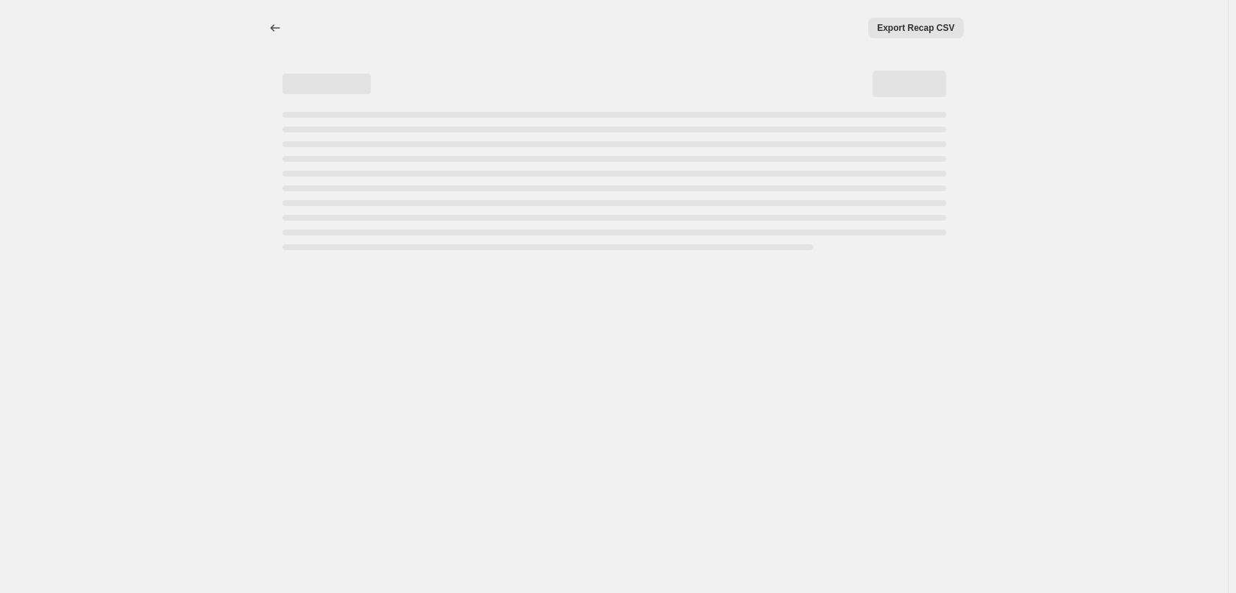
select select "percentage"
select select "collection"
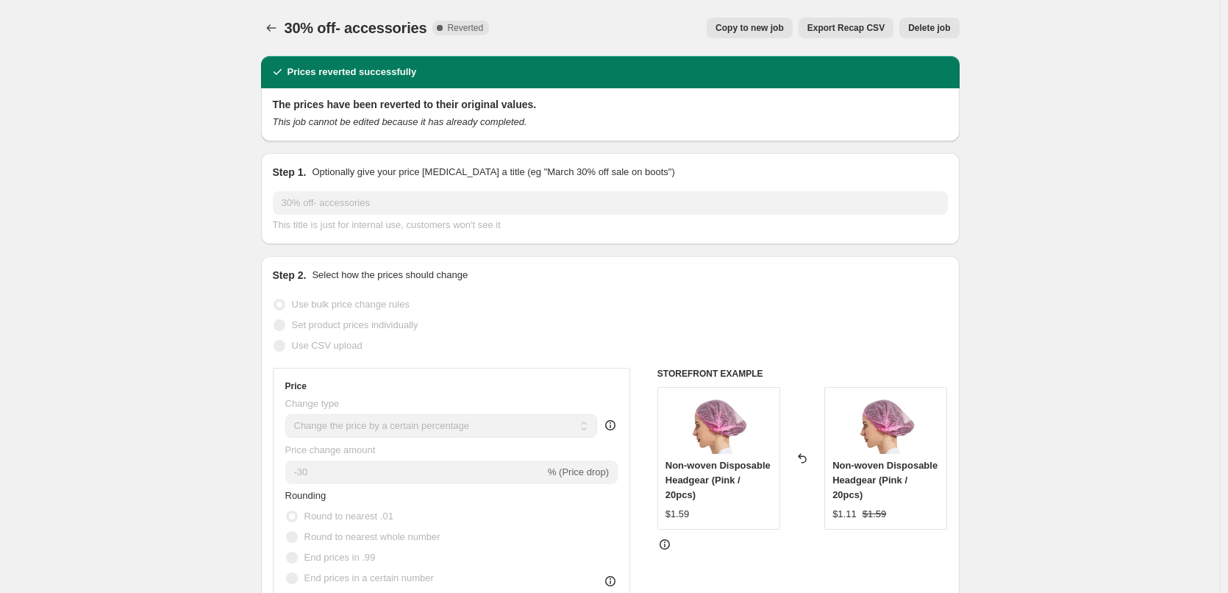
click at [276, 13] on div "30% off- accessories. This page is ready 30% off- accessories Complete Reverted…" at bounding box center [610, 28] width 699 height 56
click at [272, 32] on icon "Price change jobs" at bounding box center [271, 28] width 15 height 15
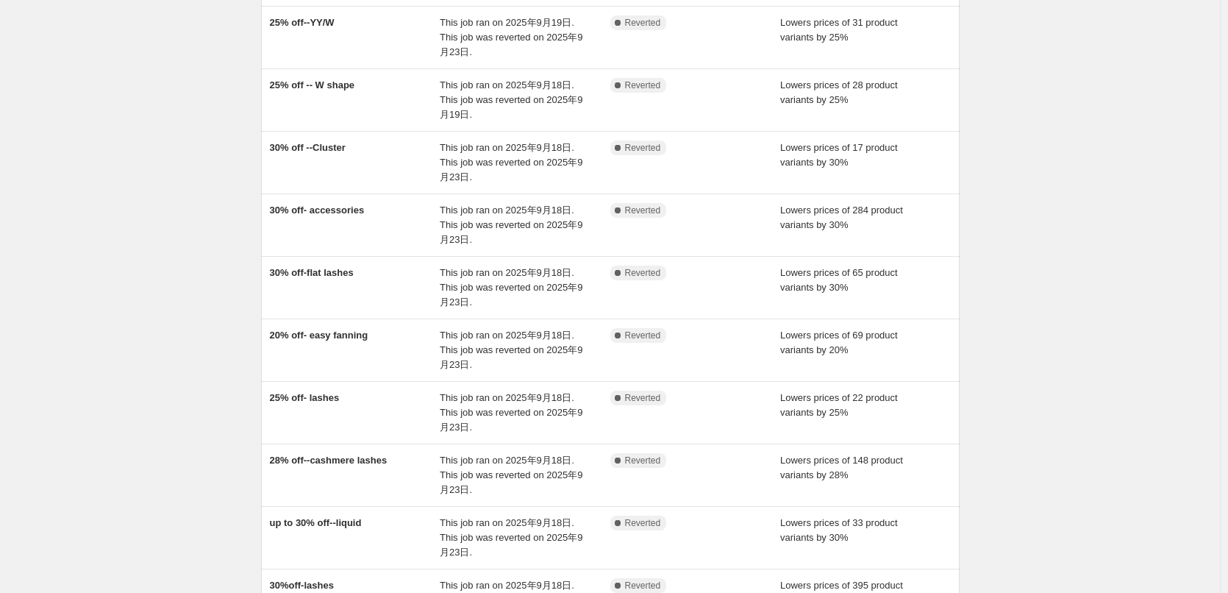
scroll to position [312, 0]
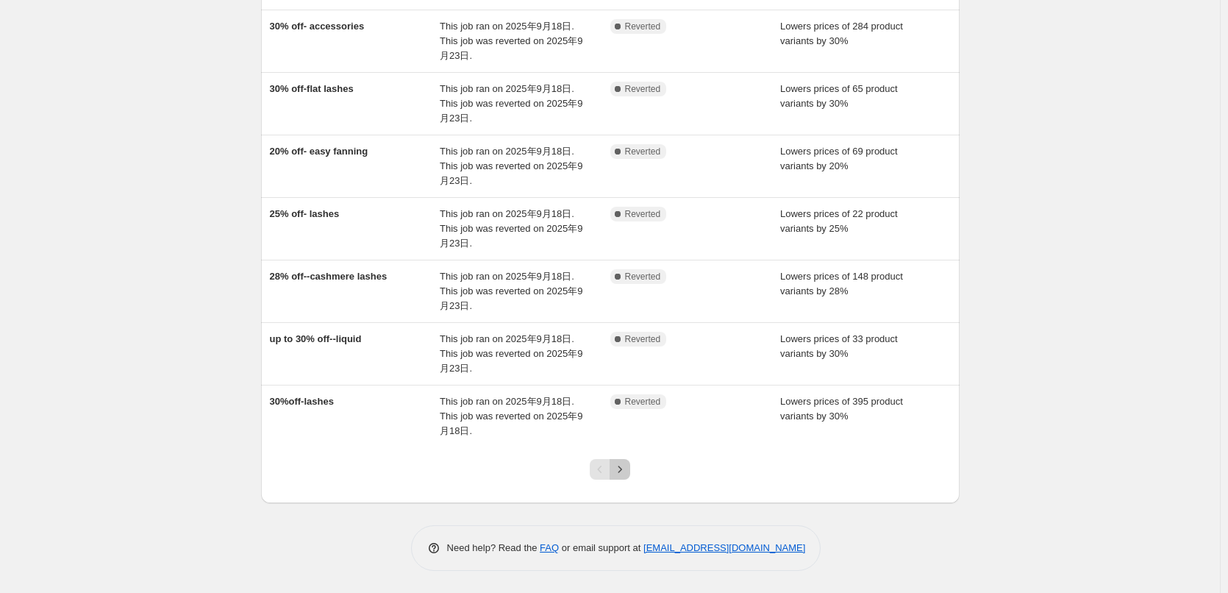
click at [624, 476] on icon "Next" at bounding box center [620, 469] width 15 height 15
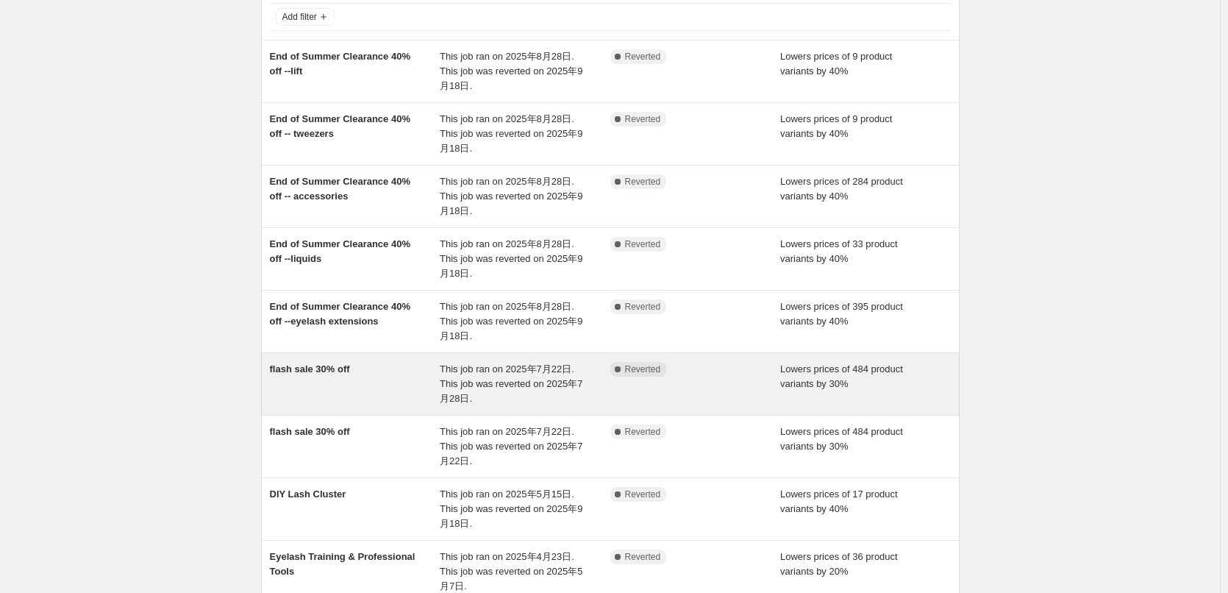
scroll to position [0, 0]
